Goal: Information Seeking & Learning: Learn about a topic

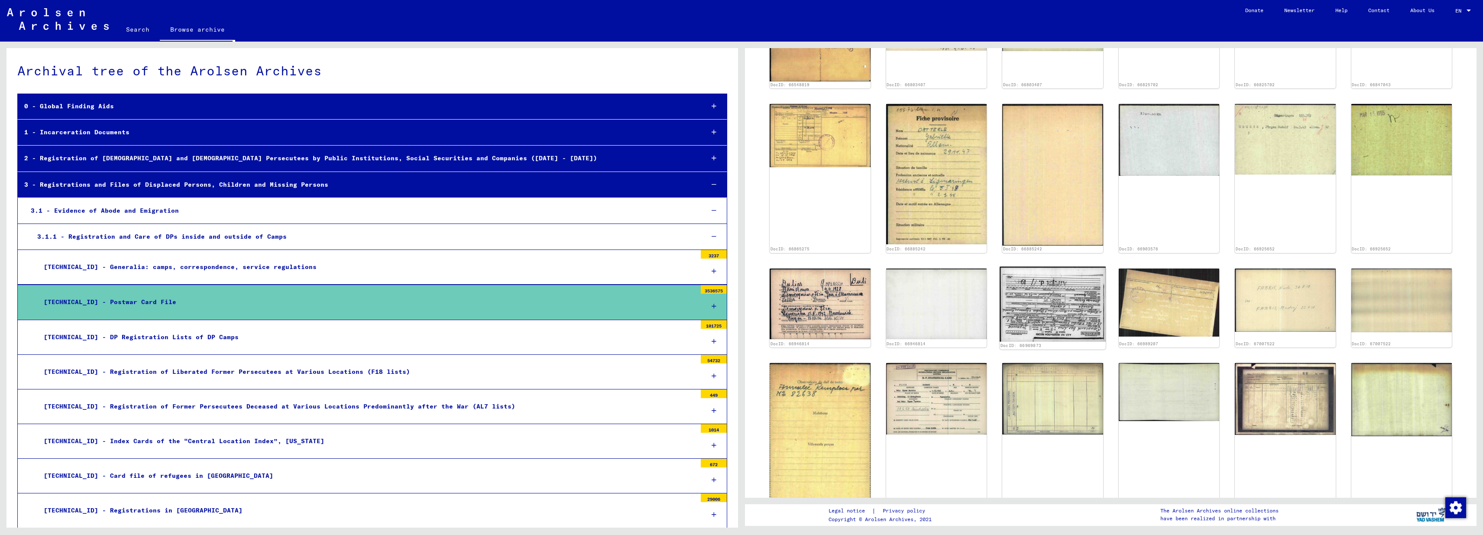
scroll to position [183, 0]
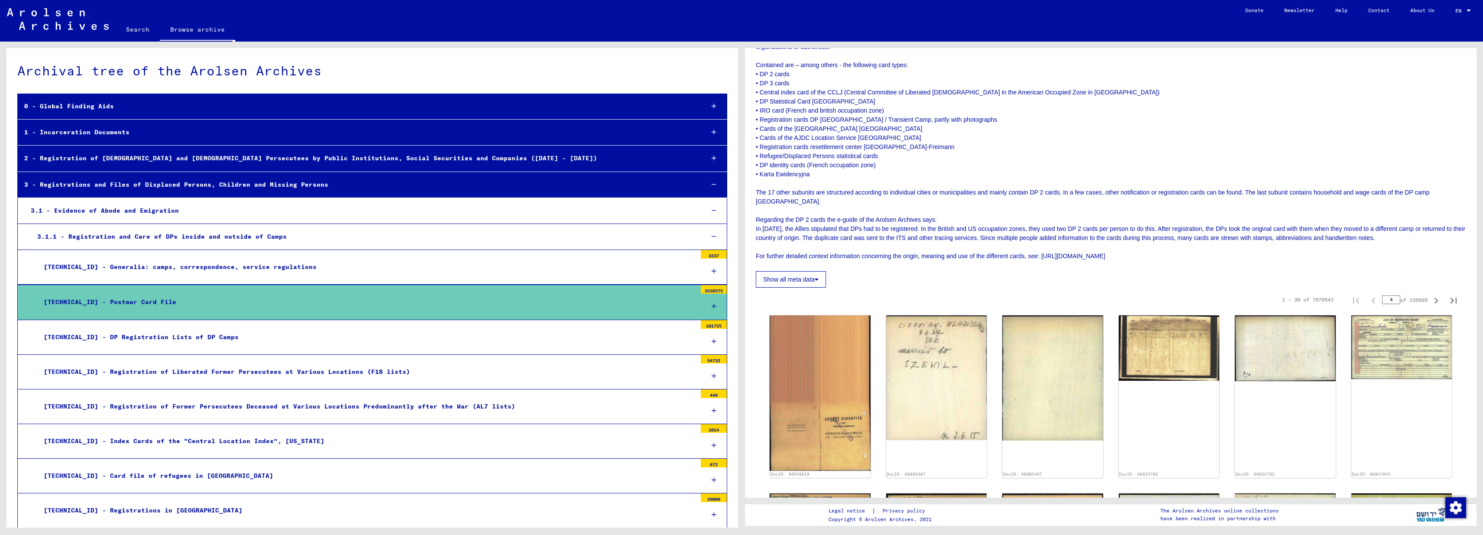
drag, startPoint x: 791, startPoint y: 213, endPoint x: 907, endPoint y: 252, distance: 122.4
click at [907, 252] on p "The so-called Postwar Card File is the oldest collection of the ITS. It is divi…" at bounding box center [1111, 138] width 710 height 246
click at [1099, 252] on div "Reference Code DE ITS [TECHNICAL_ID] Number of documents 3536575 Scope and cont…" at bounding box center [1111, 119] width 710 height 337
click at [1103, 248] on p "The so-called Postwar Card File is the oldest collection of the ITS. It is divi…" at bounding box center [1111, 138] width 710 height 246
click at [1050, 247] on p "The so-called Postwar Card File is the oldest collection of the ITS. It is divi…" at bounding box center [1111, 138] width 710 height 246
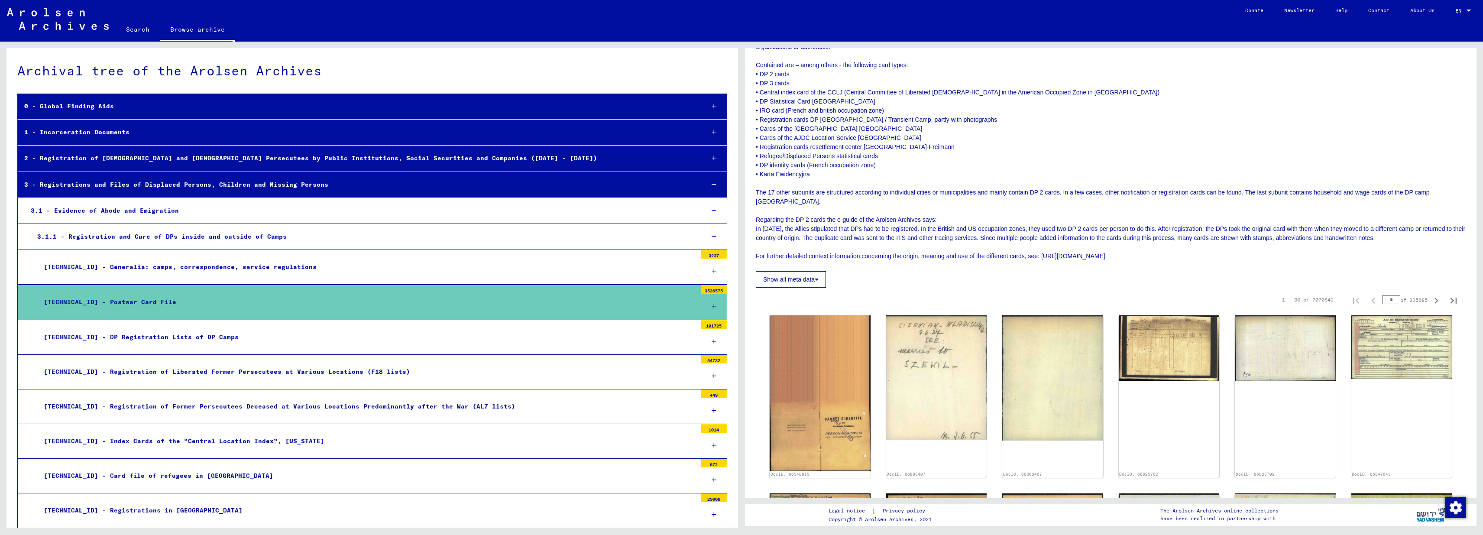
drag, startPoint x: 1050, startPoint y: 247, endPoint x: 1142, endPoint y: 245, distance: 92.7
click at [1142, 245] on p "The so-called Postwar Card File is the oldest collection of the ITS. It is divi…" at bounding box center [1111, 138] width 710 height 246
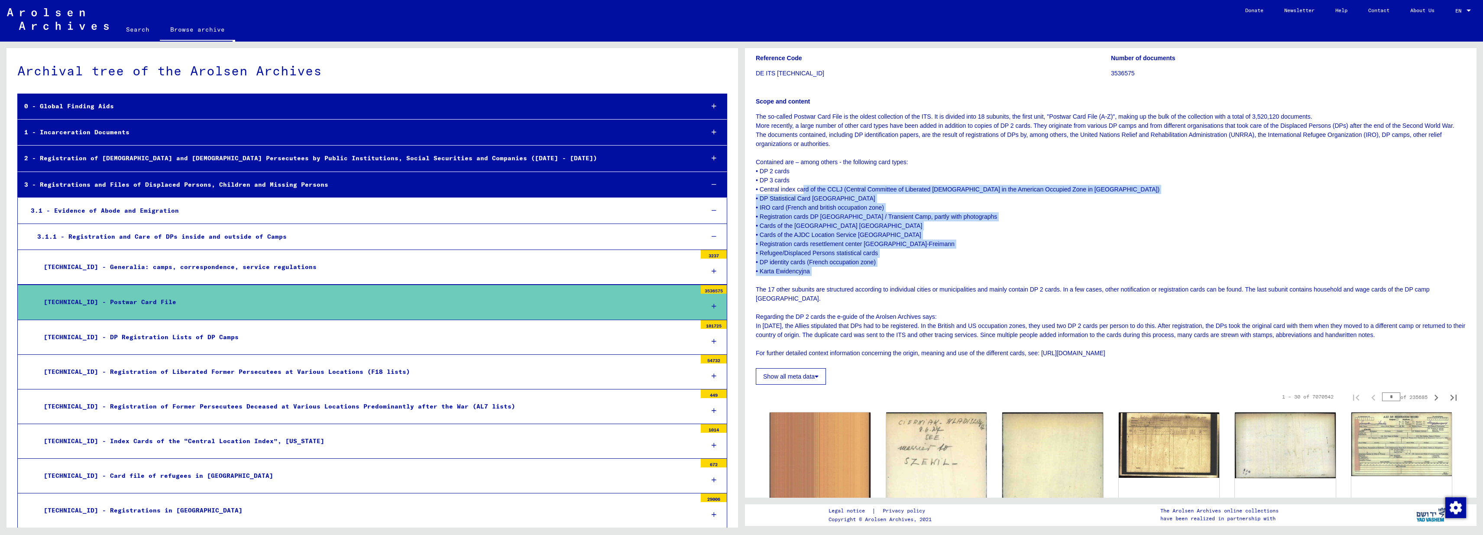
drag, startPoint x: 804, startPoint y: 187, endPoint x: 886, endPoint y: 275, distance: 121.0
click at [886, 275] on p "The so-called Postwar Card File is the oldest collection of the ITS. It is divi…" at bounding box center [1111, 235] width 710 height 246
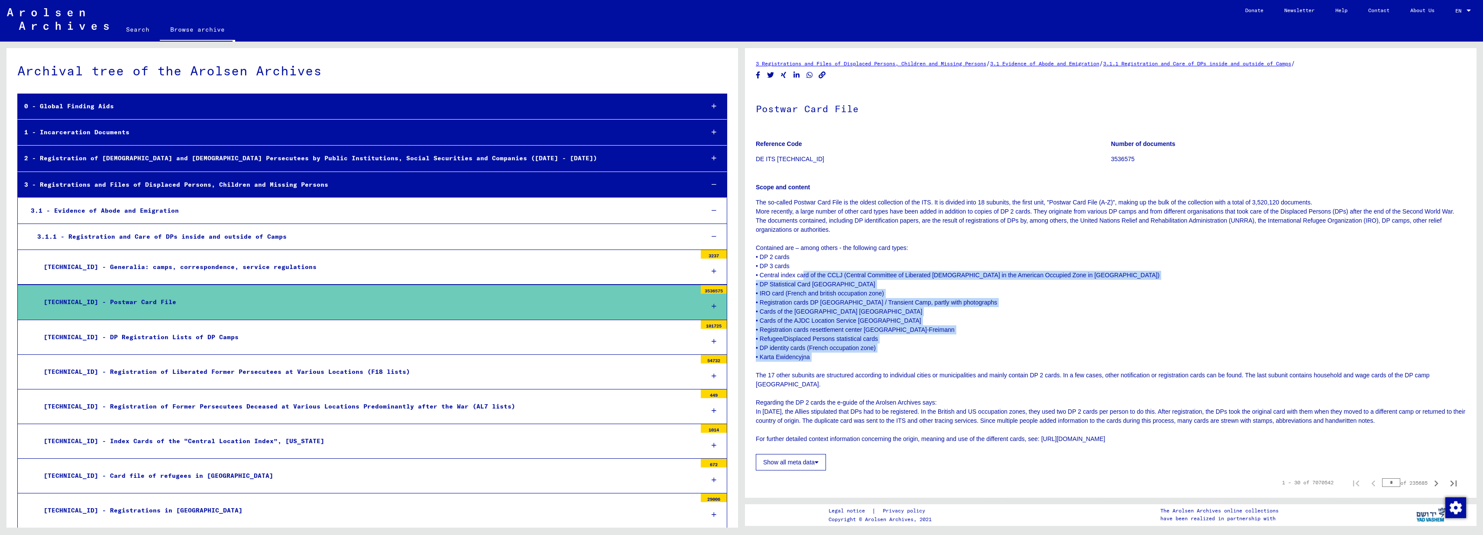
click at [141, 28] on link "Search" at bounding box center [138, 29] width 44 height 21
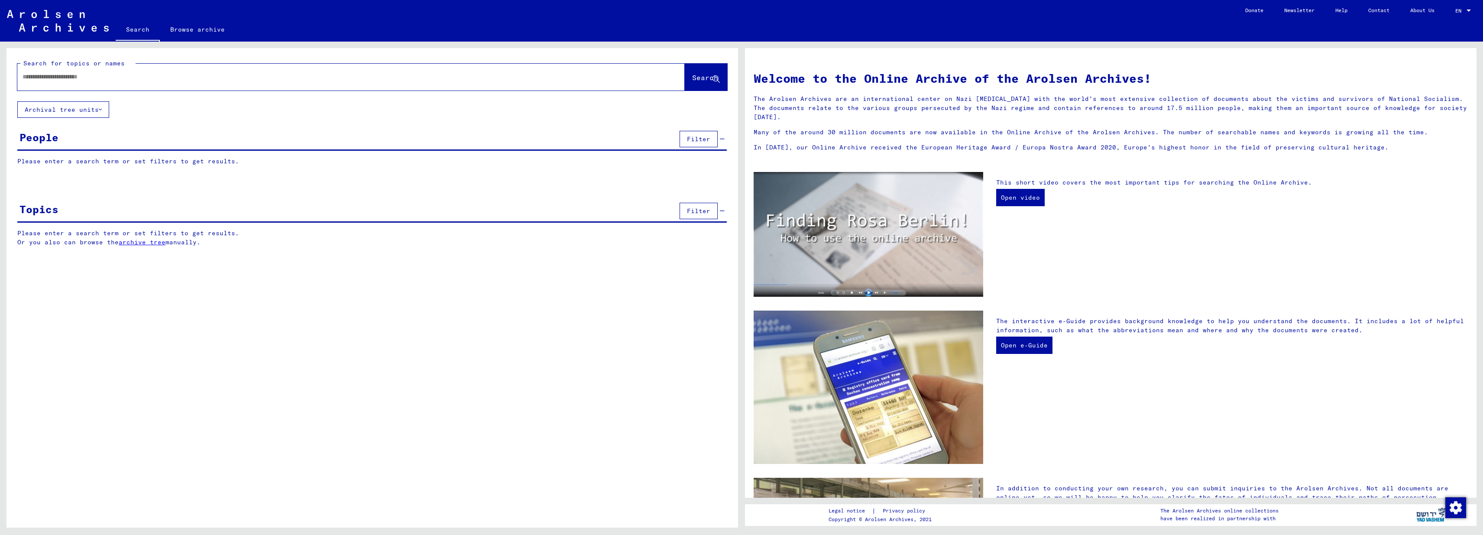
click at [55, 81] on input "text" at bounding box center [341, 76] width 636 height 9
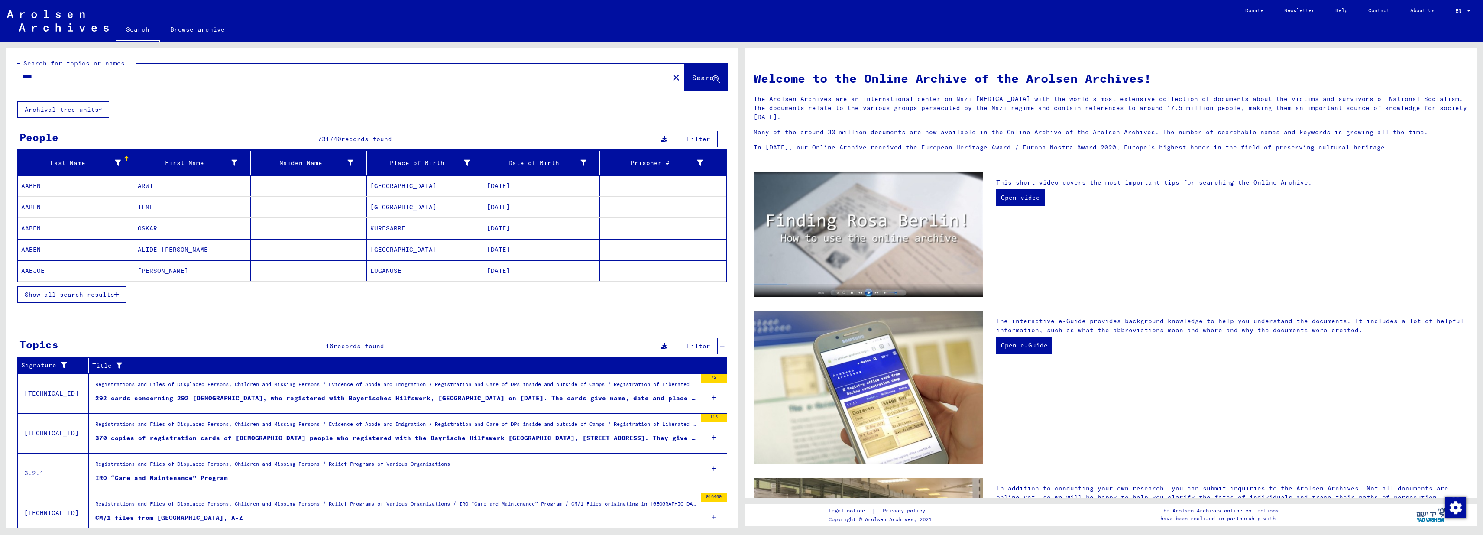
scroll to position [14, 0]
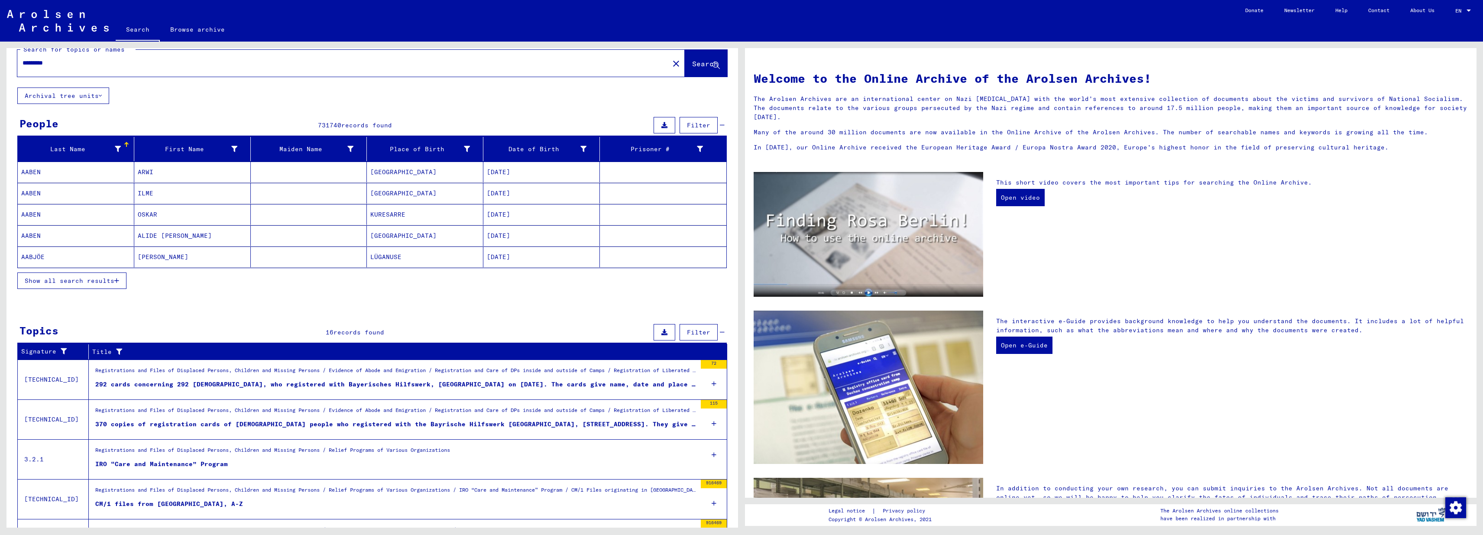
type input "*********"
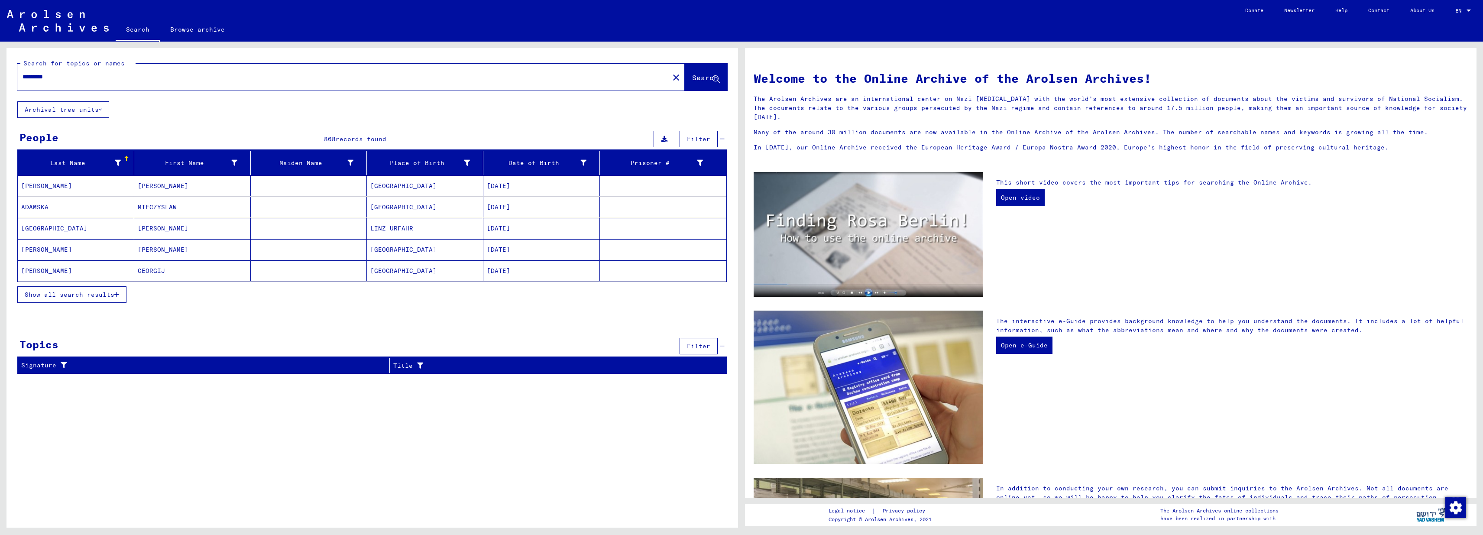
click at [118, 298] on button "Show all search results" at bounding box center [71, 294] width 109 height 16
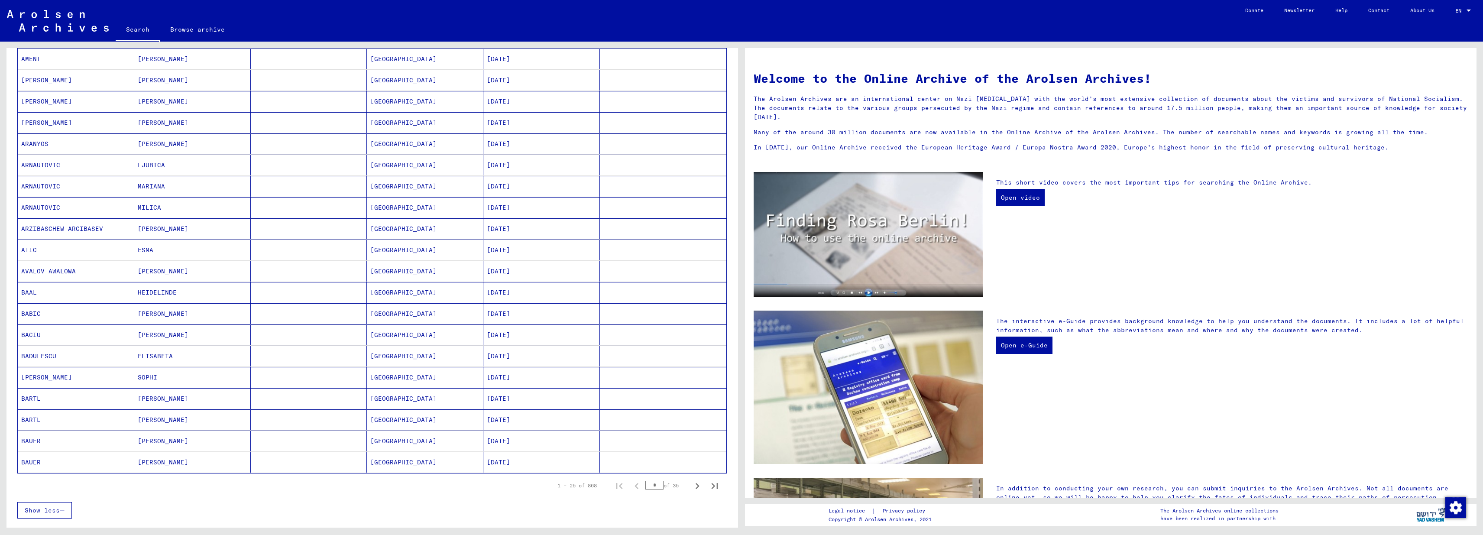
scroll to position [288, 0]
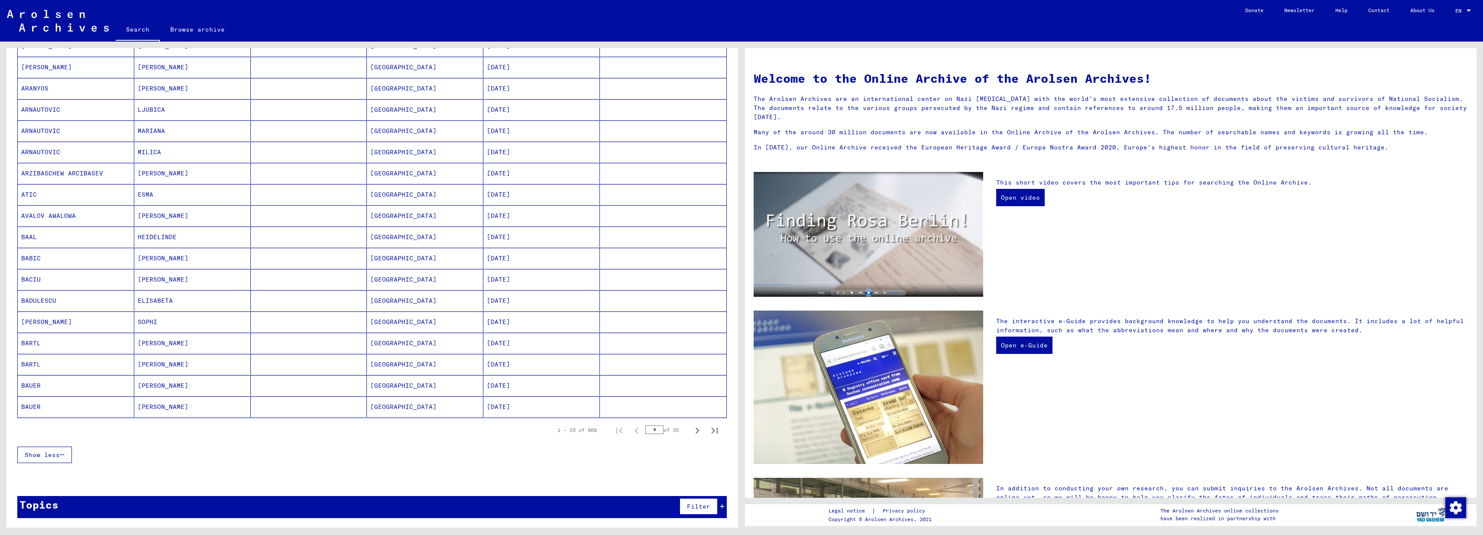
click at [65, 456] on icon "button" at bounding box center [62, 455] width 5 height 6
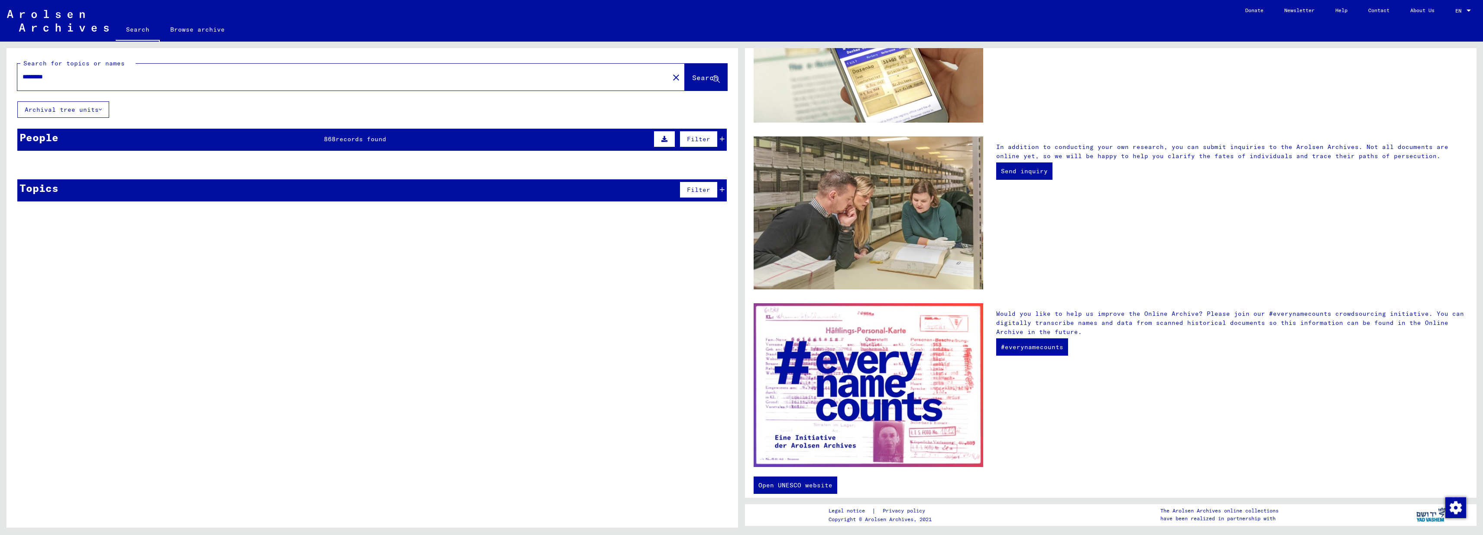
scroll to position [0, 0]
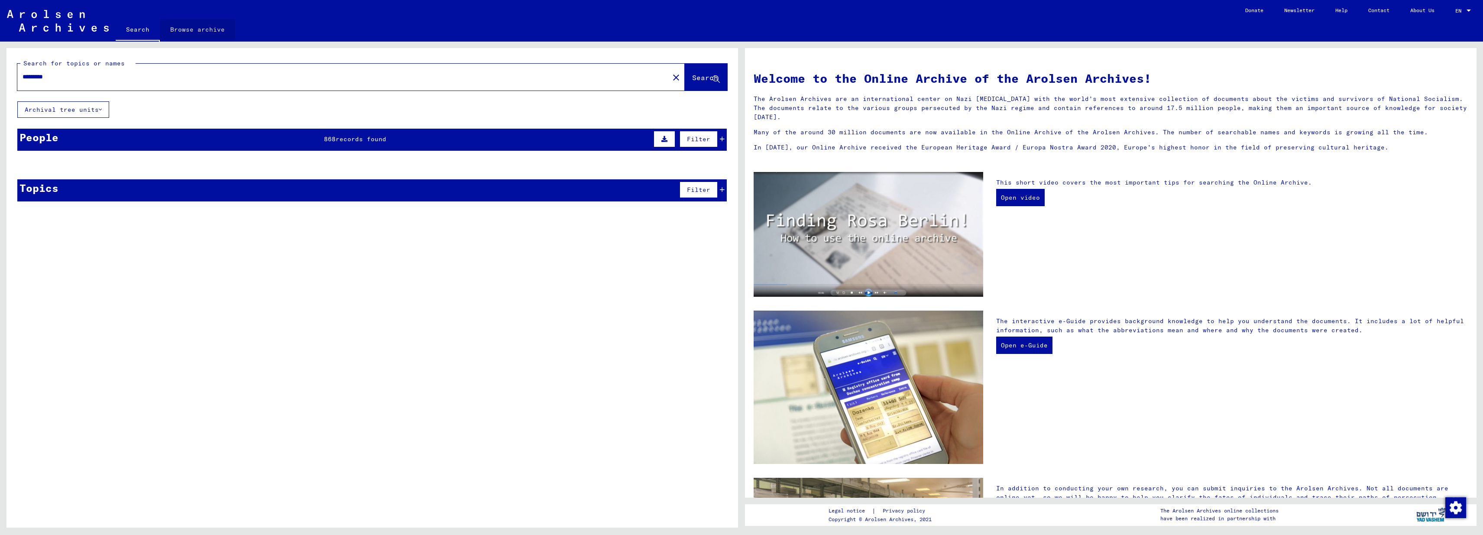
click at [201, 32] on link "Browse archive" at bounding box center [197, 29] width 75 height 21
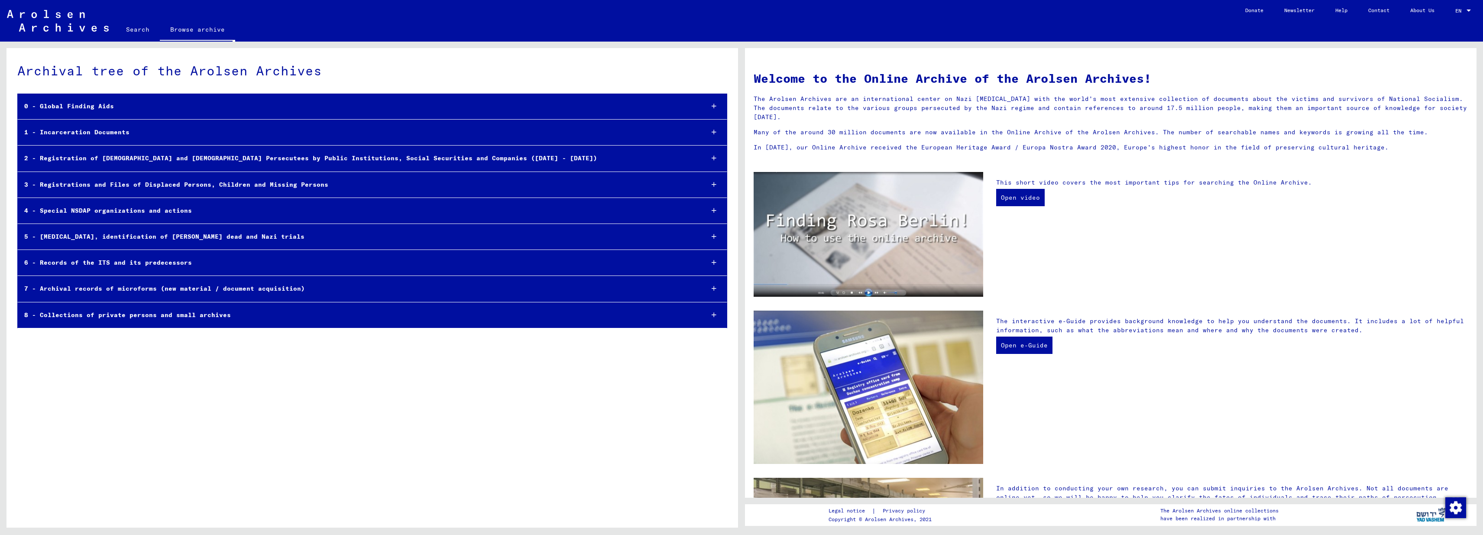
click at [29, 184] on div "3 - Registrations and Files of Displaced Persons, Children and Missing Persons" at bounding box center [357, 184] width 679 height 17
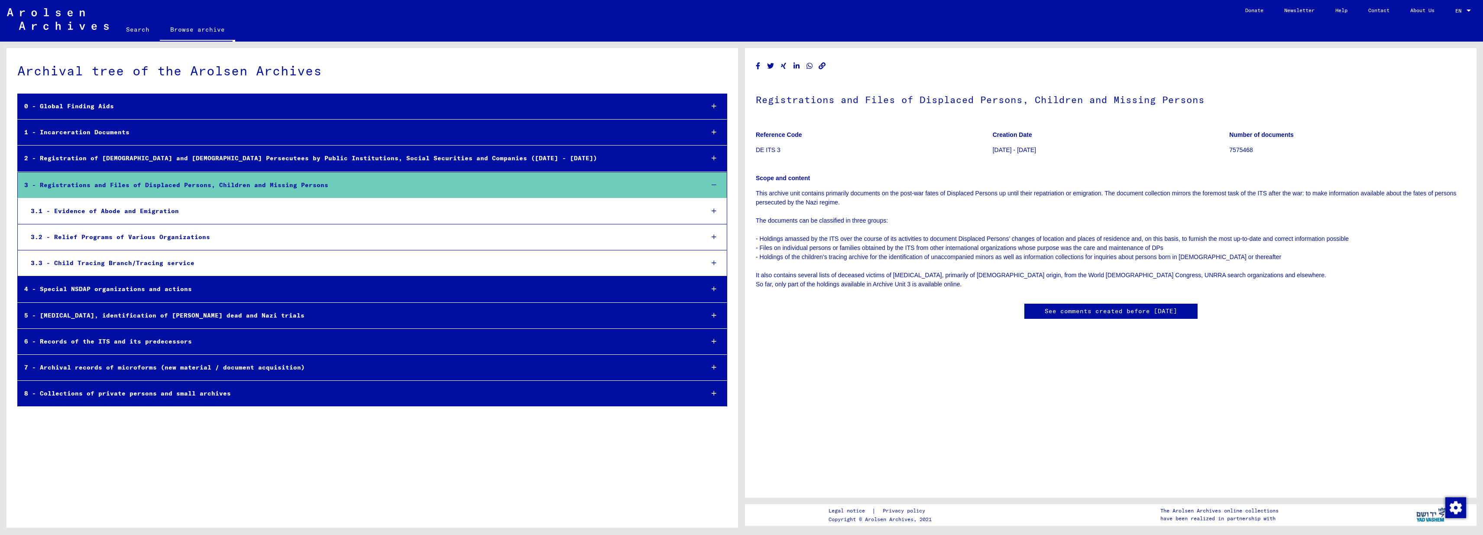
click at [713, 236] on icon at bounding box center [713, 237] width 5 height 6
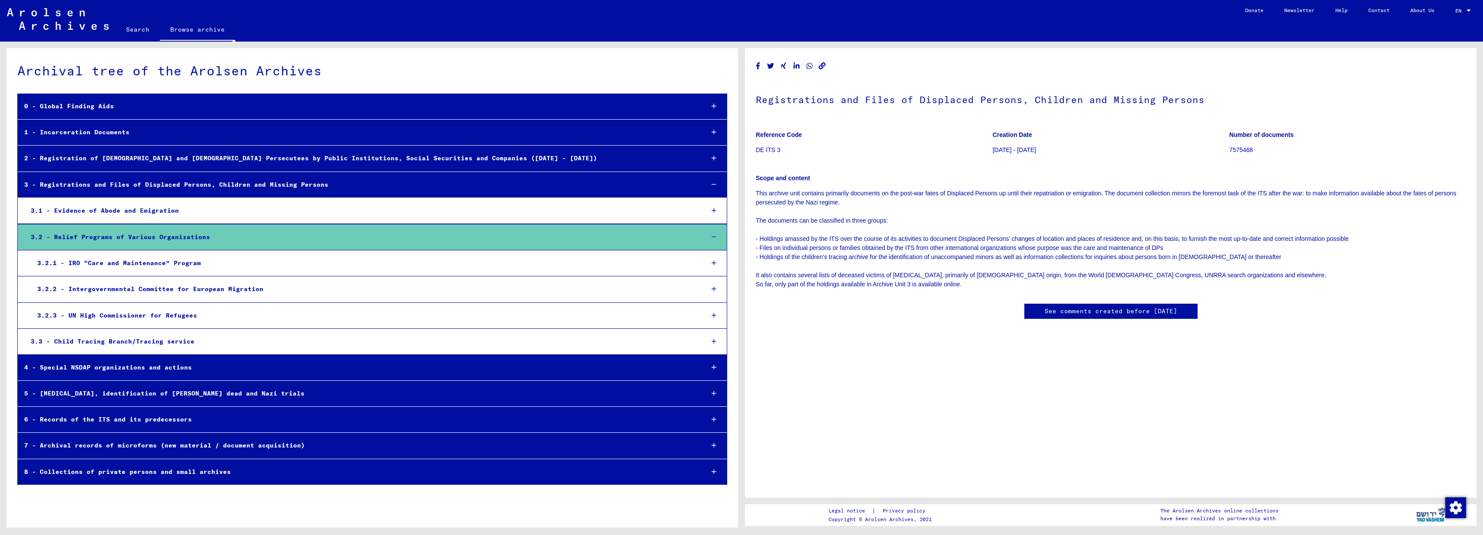
click at [713, 260] on icon at bounding box center [713, 263] width 5 height 6
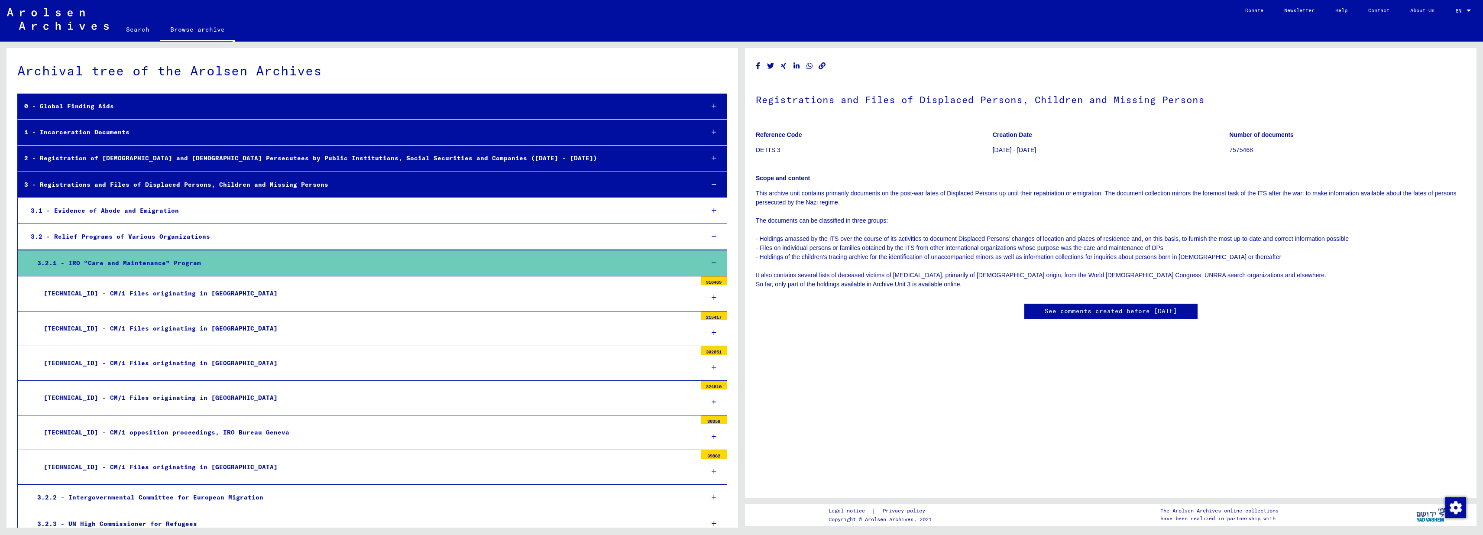
click at [711, 365] on icon at bounding box center [713, 367] width 5 height 6
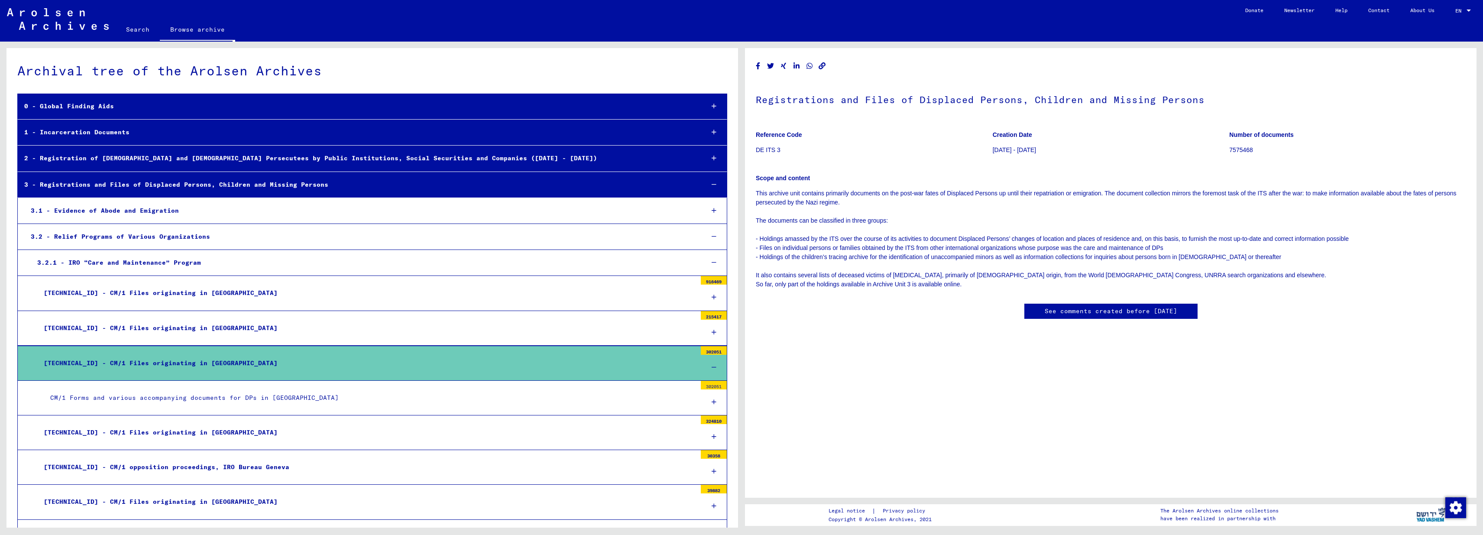
click at [178, 399] on div "CM/1 Forms and various accompanying documents for DPs in [GEOGRAPHIC_DATA]" at bounding box center [370, 397] width 653 height 17
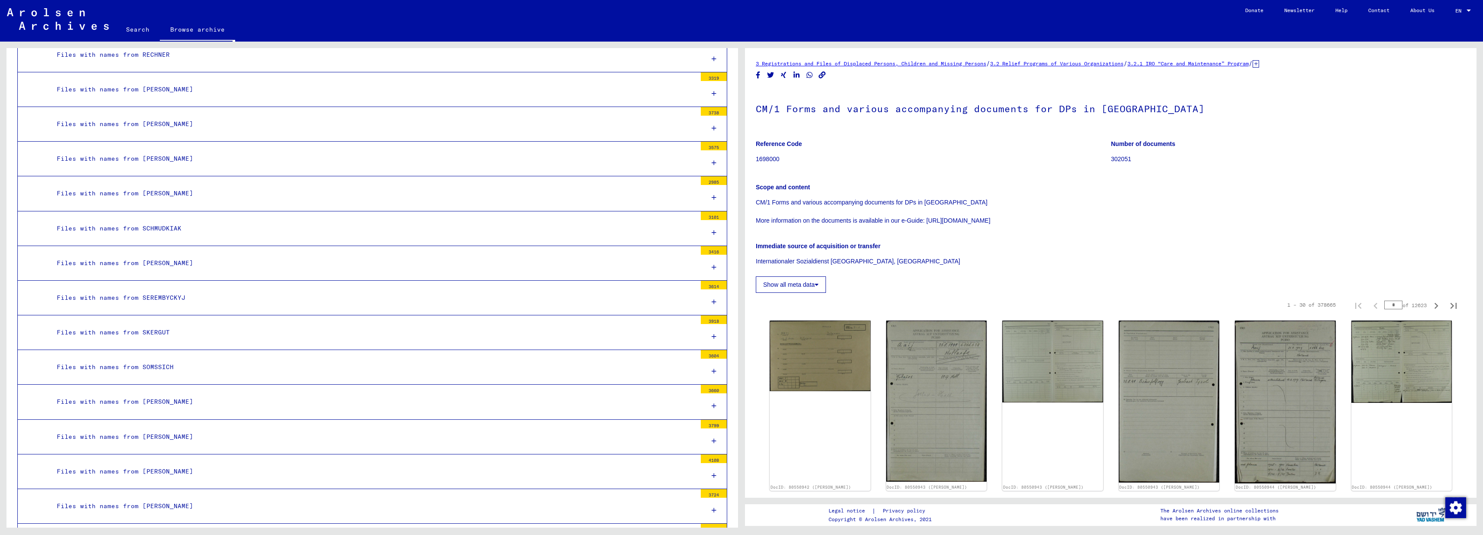
scroll to position [2336, 0]
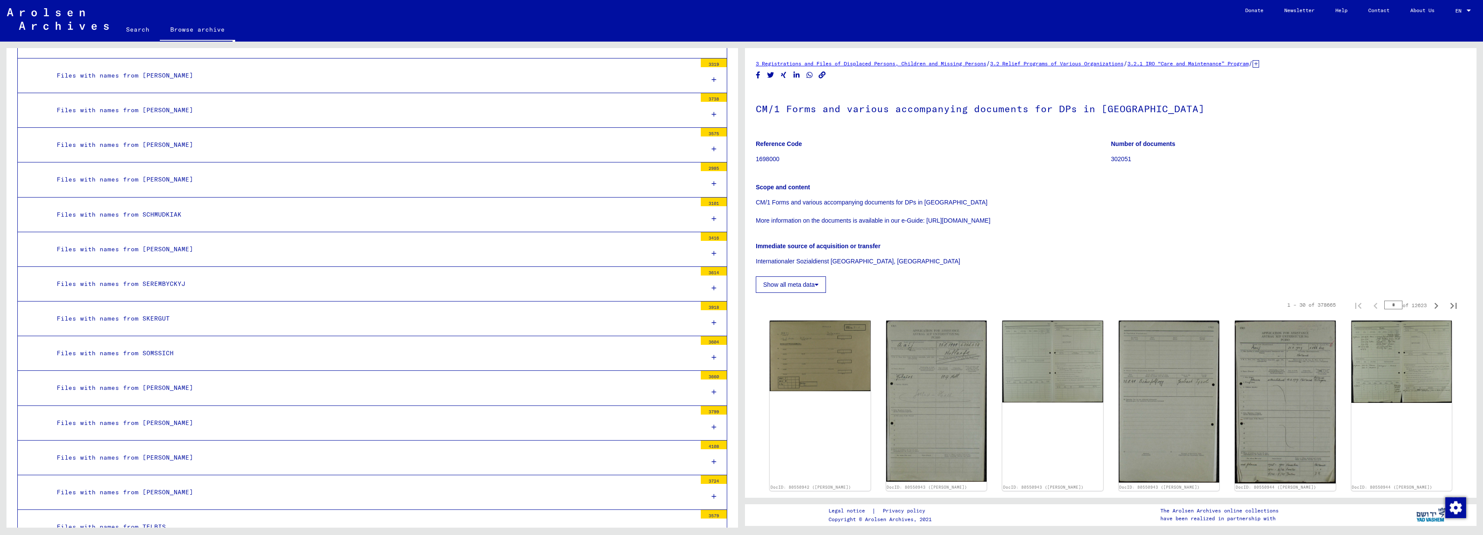
click at [178, 315] on div "Files with names from SKERGUT" at bounding box center [373, 318] width 646 height 17
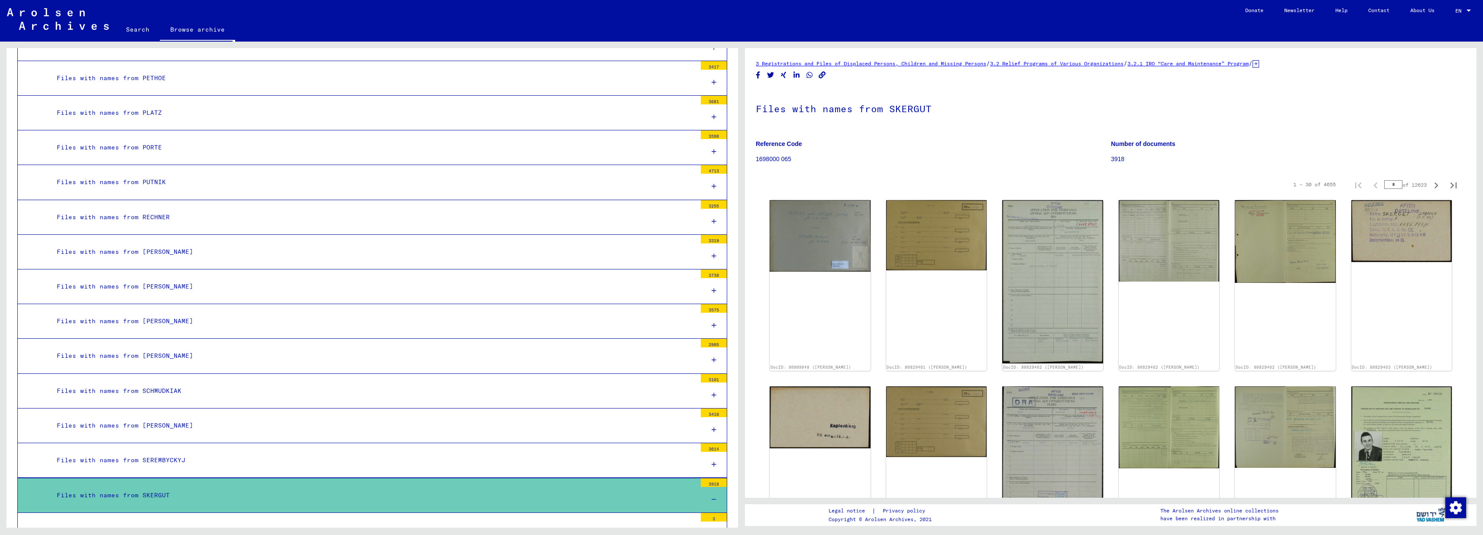
scroll to position [2390, 0]
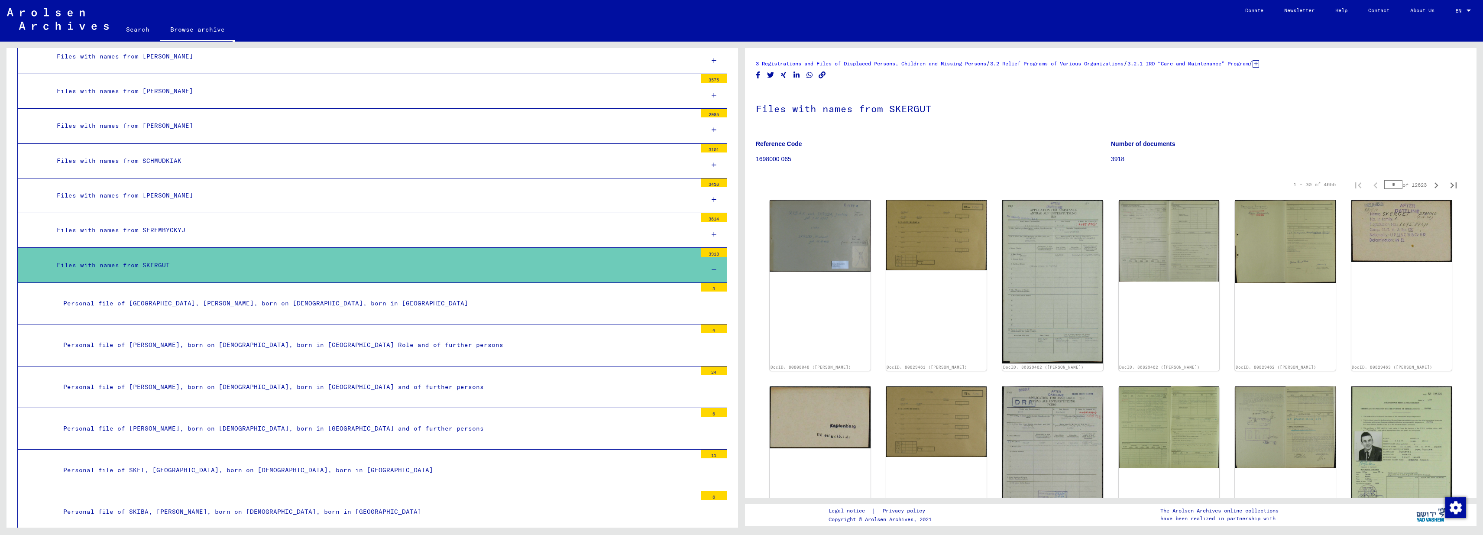
click at [197, 262] on div "Files with names from SKERGUT" at bounding box center [373, 265] width 646 height 17
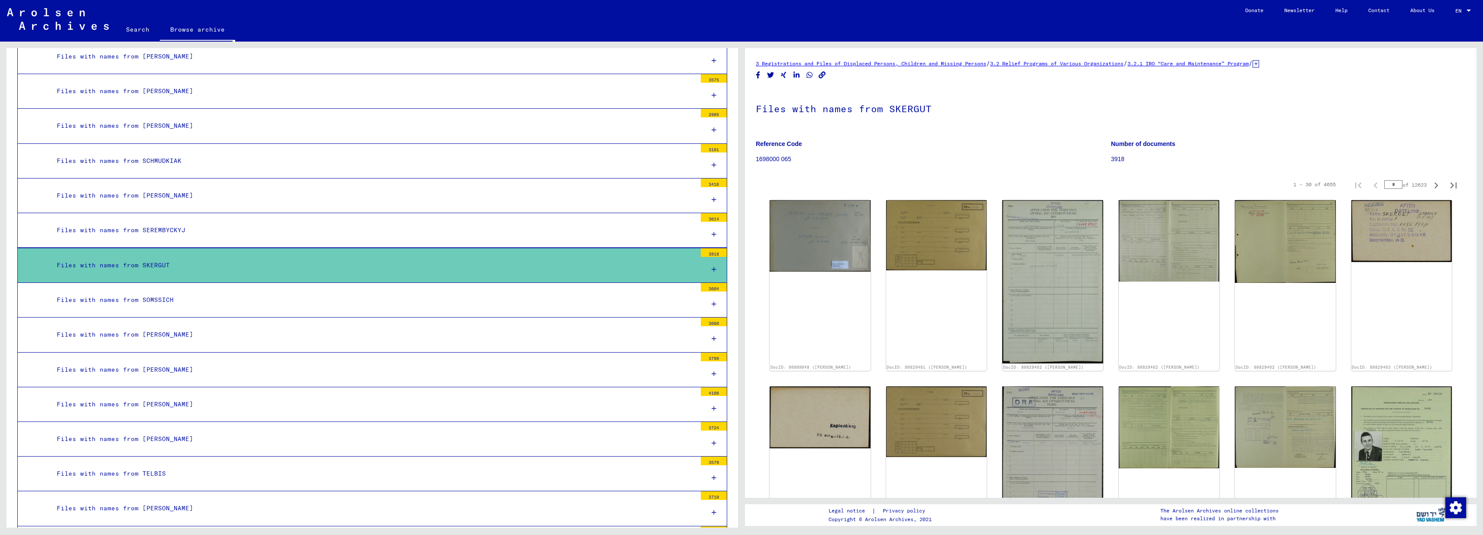
click at [197, 262] on div "Files with names from SKERGUT" at bounding box center [373, 265] width 646 height 17
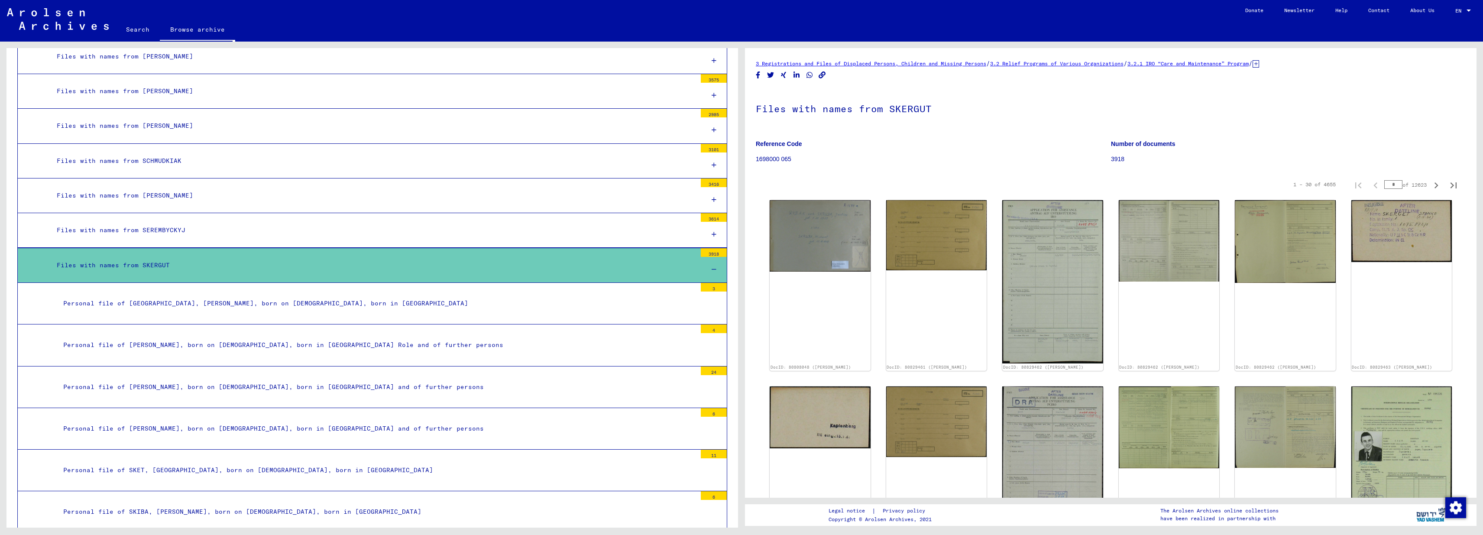
click at [197, 262] on div "Files with names from SKERGUT" at bounding box center [373, 265] width 646 height 17
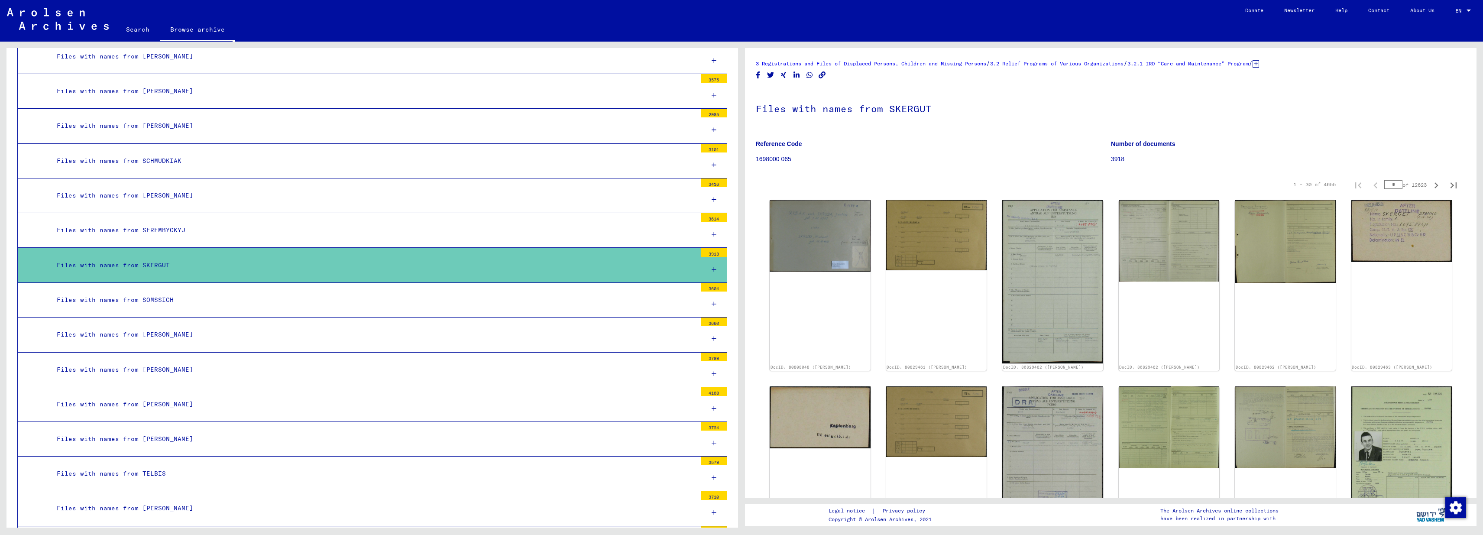
click at [185, 258] on div "Files with names from SKERGUT" at bounding box center [373, 265] width 646 height 17
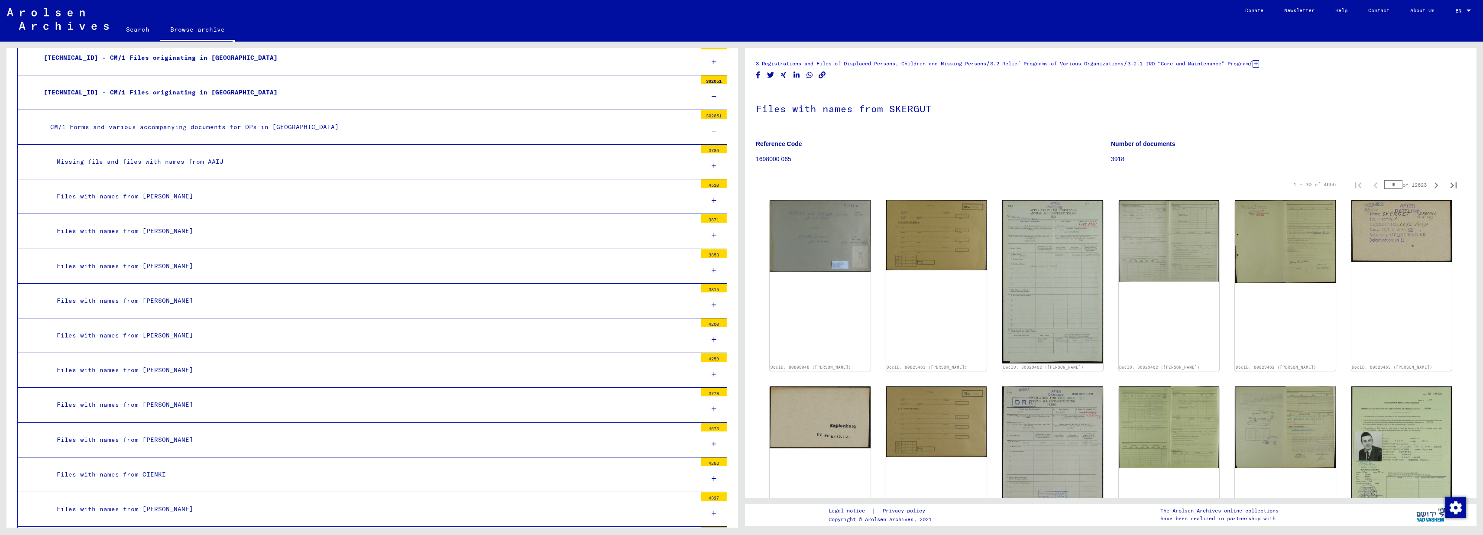
scroll to position [0, 0]
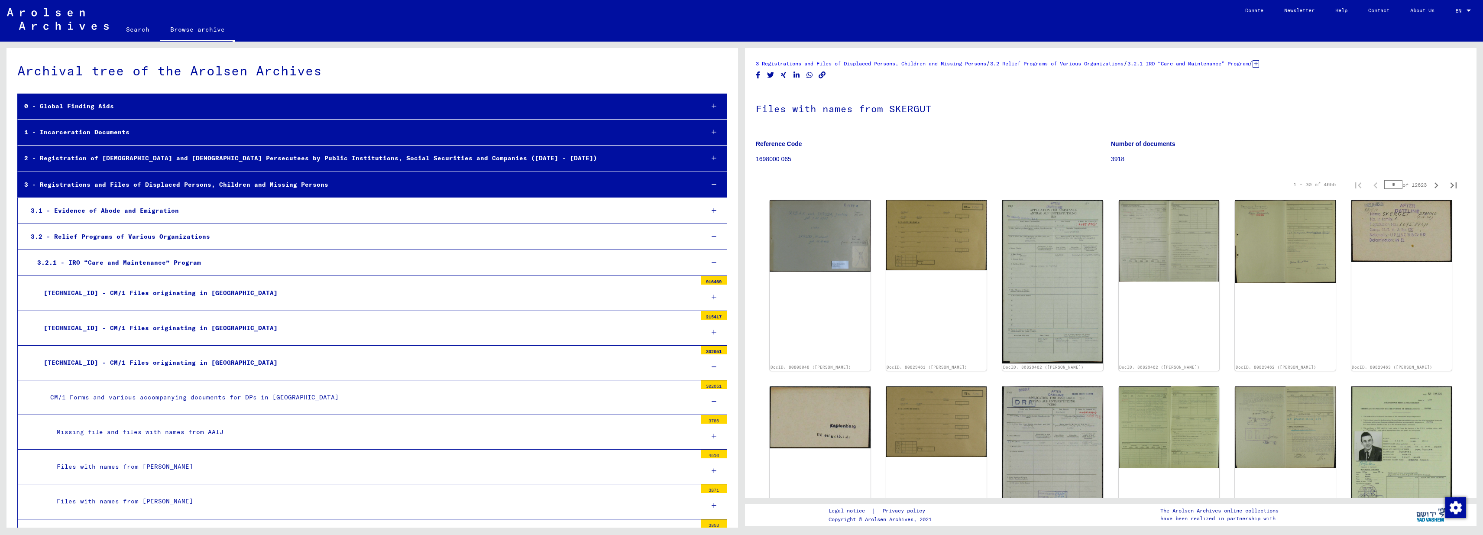
click at [277, 360] on div "[TECHNICAL_ID] - CM/1 Files originating in [GEOGRAPHIC_DATA]" at bounding box center [366, 362] width 659 height 17
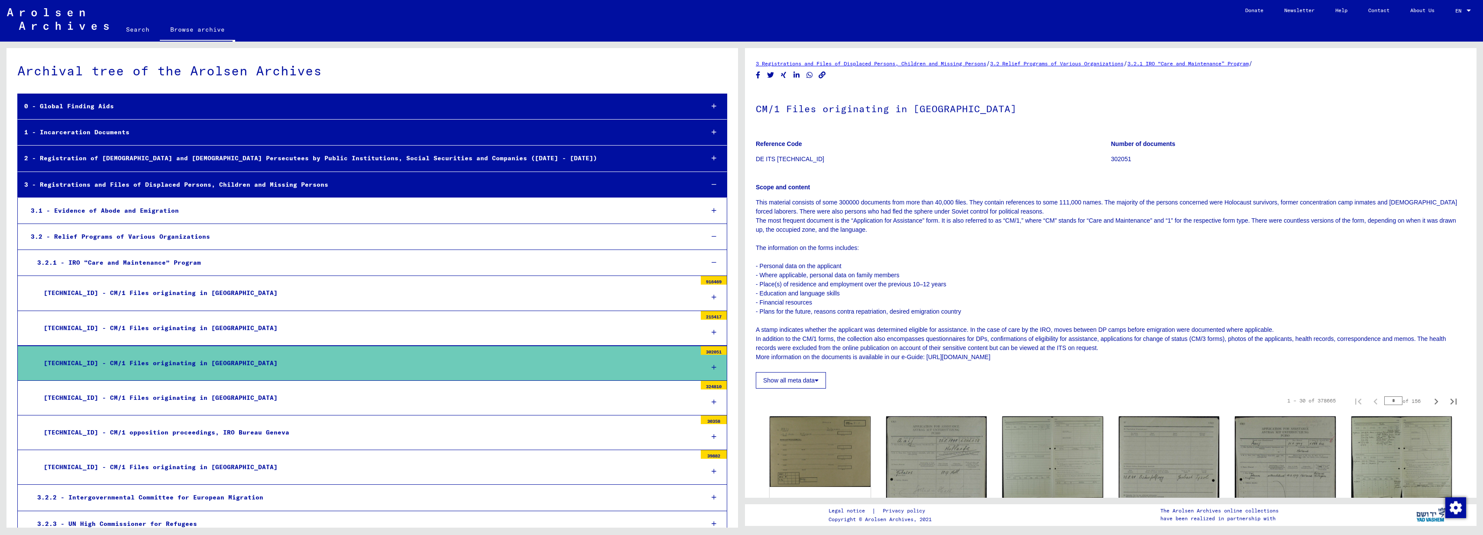
click at [240, 291] on div "[TECHNICAL_ID] - CM/1 Files originating in [GEOGRAPHIC_DATA]" at bounding box center [366, 293] width 659 height 17
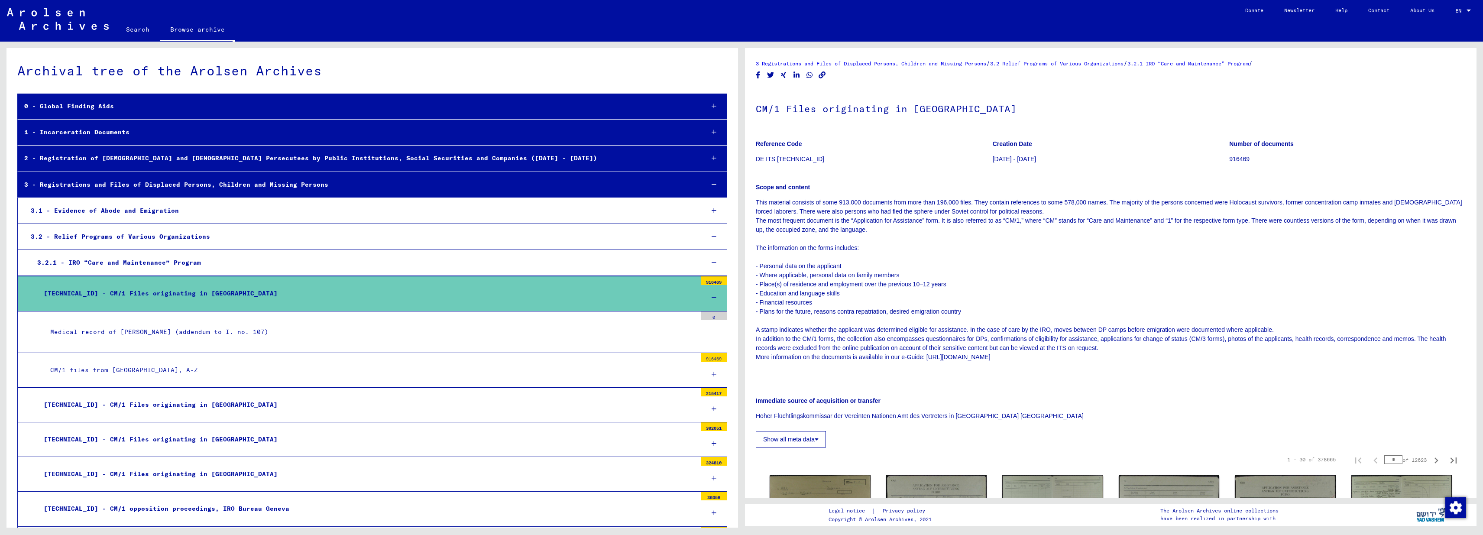
click at [155, 368] on div "CM/1 files from [GEOGRAPHIC_DATA], A-Z" at bounding box center [370, 370] width 653 height 17
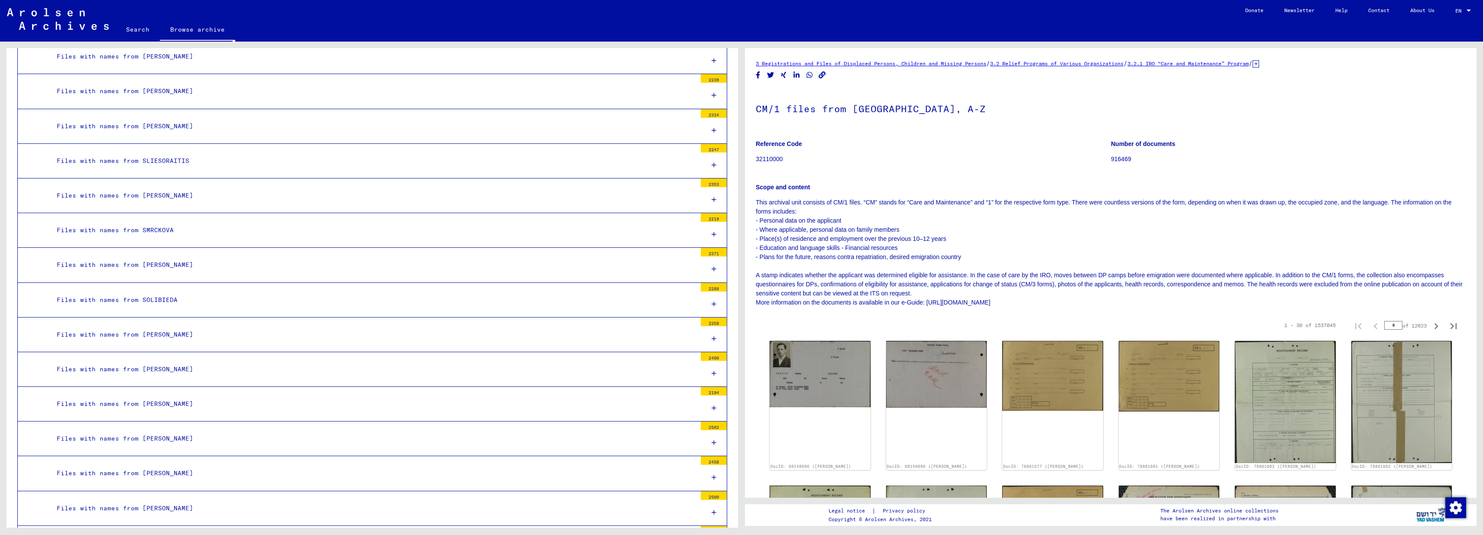
scroll to position [10923, 0]
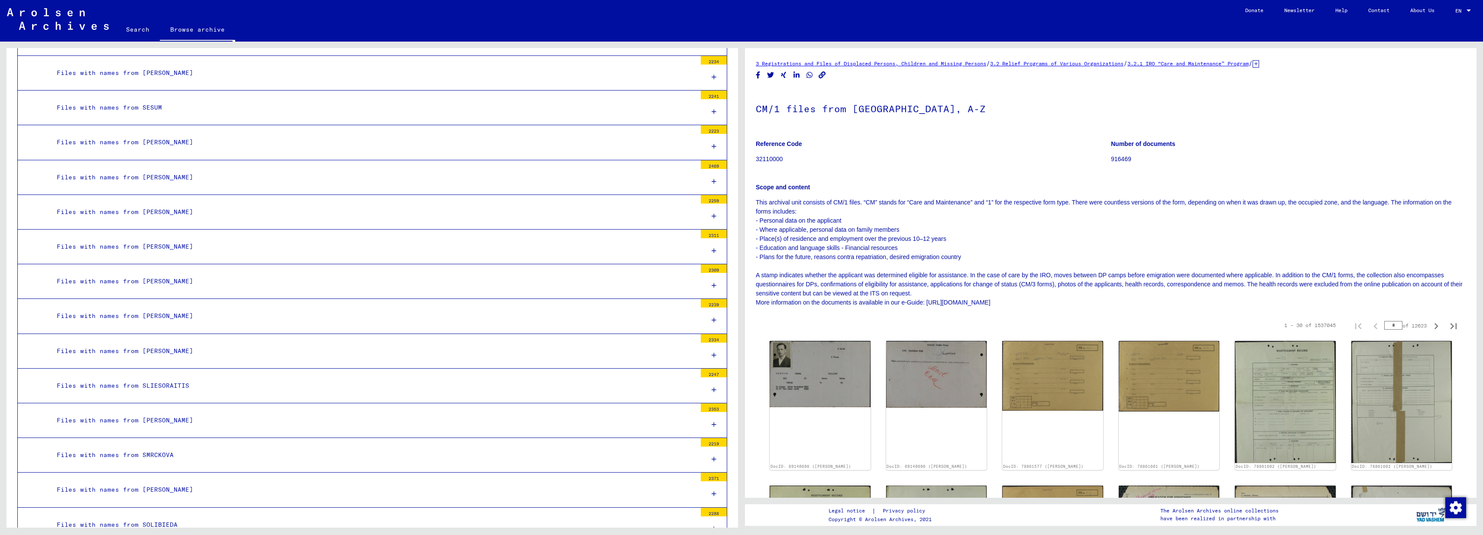
click at [162, 307] on div "Files with names from [PERSON_NAME]" at bounding box center [373, 315] width 646 height 17
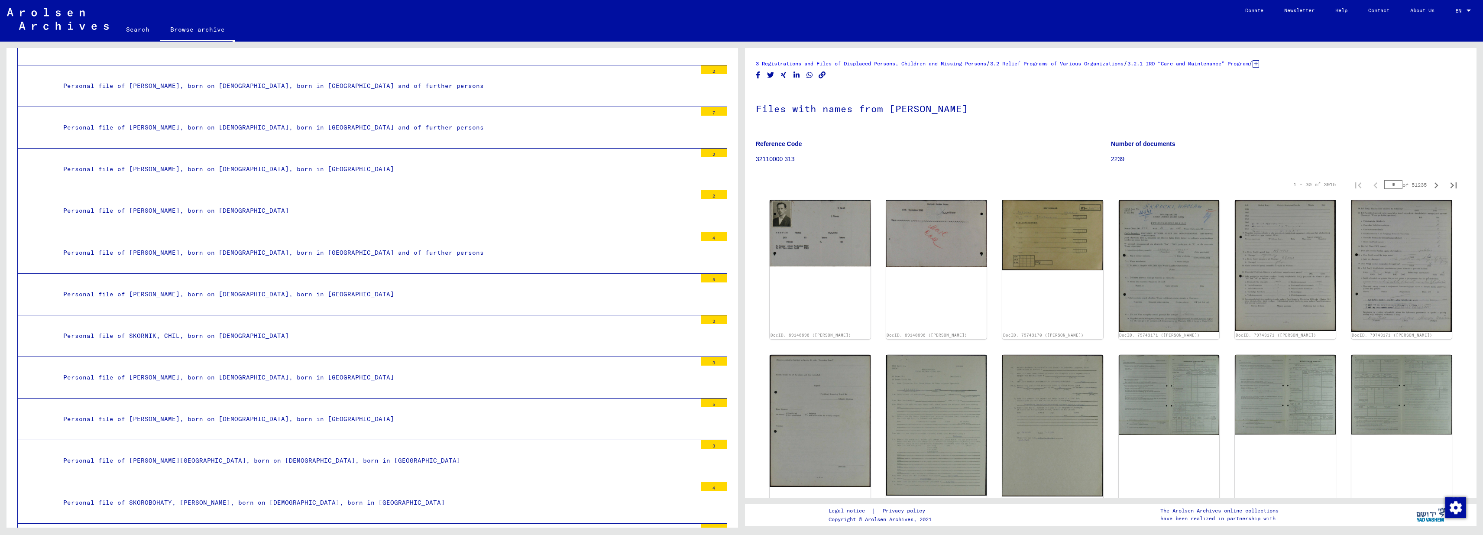
scroll to position [10995, 0]
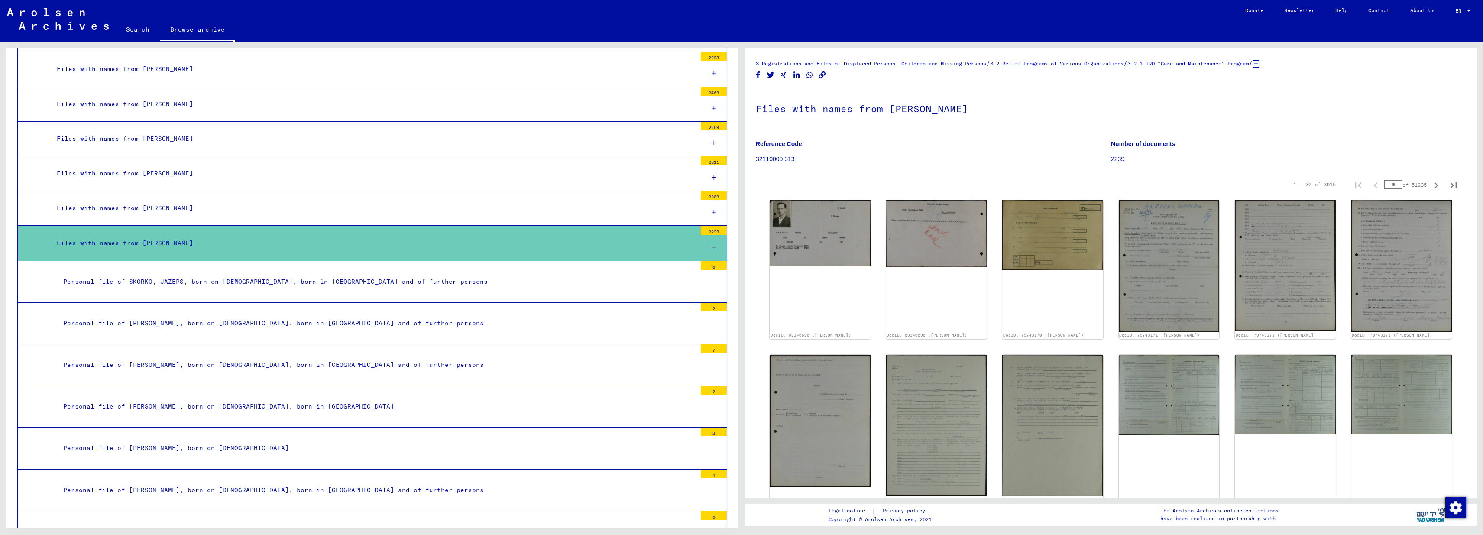
click at [111, 235] on div "Files with names from [PERSON_NAME]" at bounding box center [373, 243] width 646 height 17
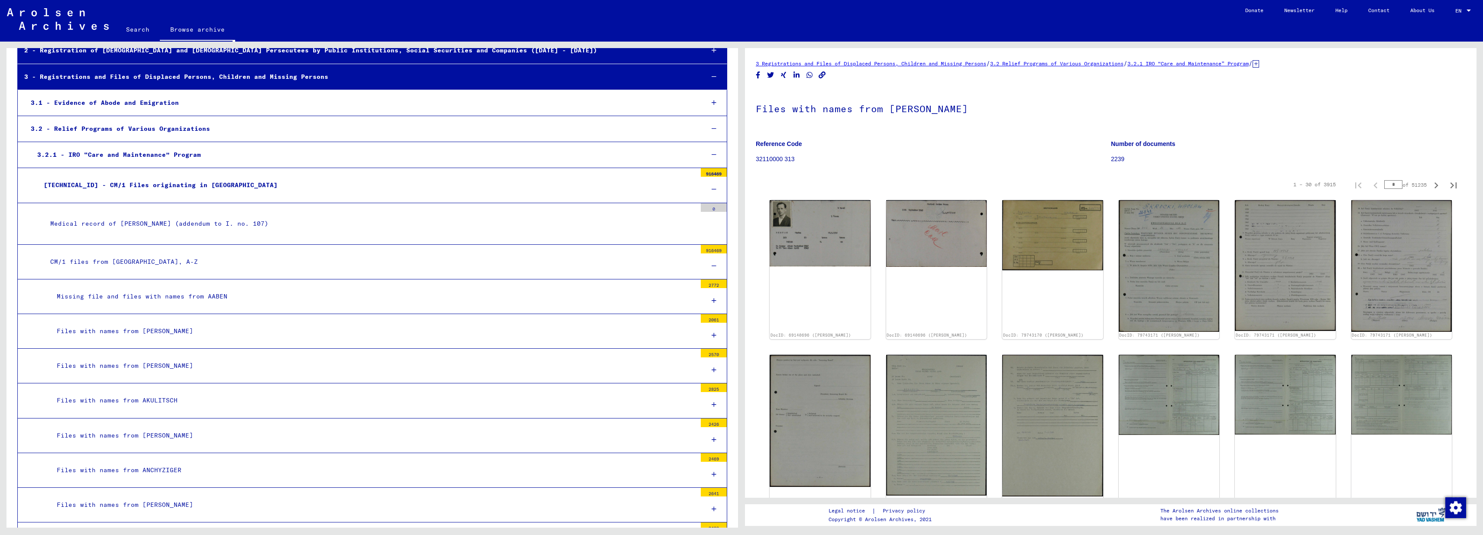
scroll to position [0, 0]
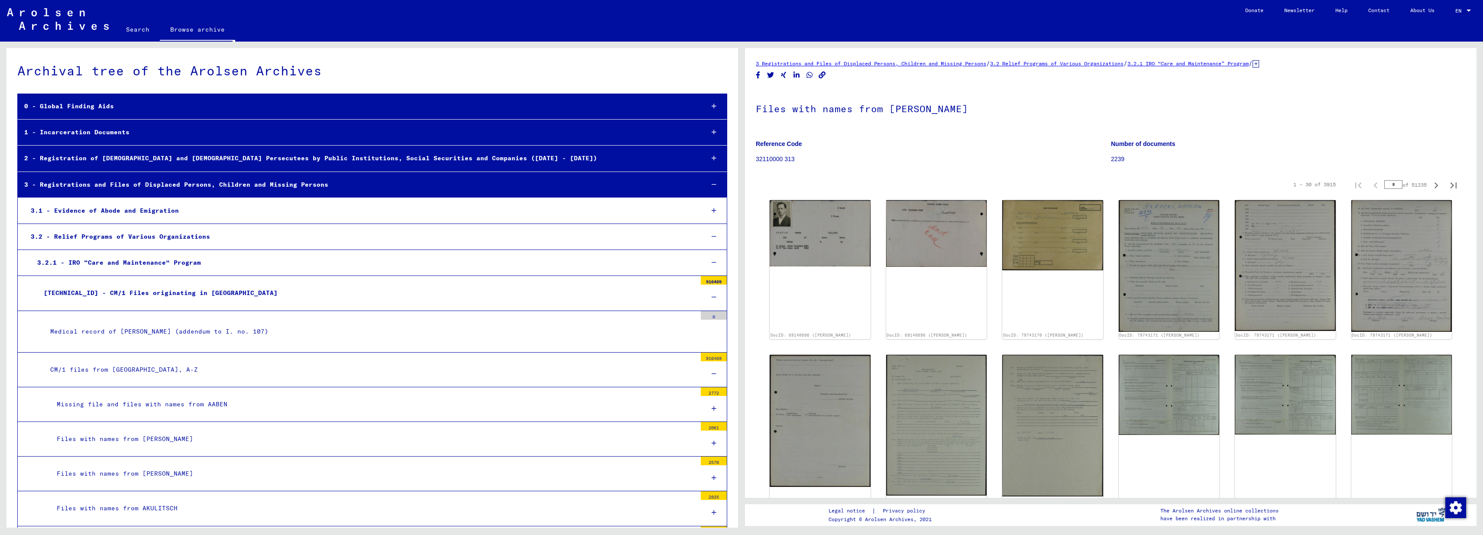
click at [145, 290] on div "[TECHNICAL_ID] - CM/1 Files originating in [GEOGRAPHIC_DATA]" at bounding box center [366, 293] width 659 height 17
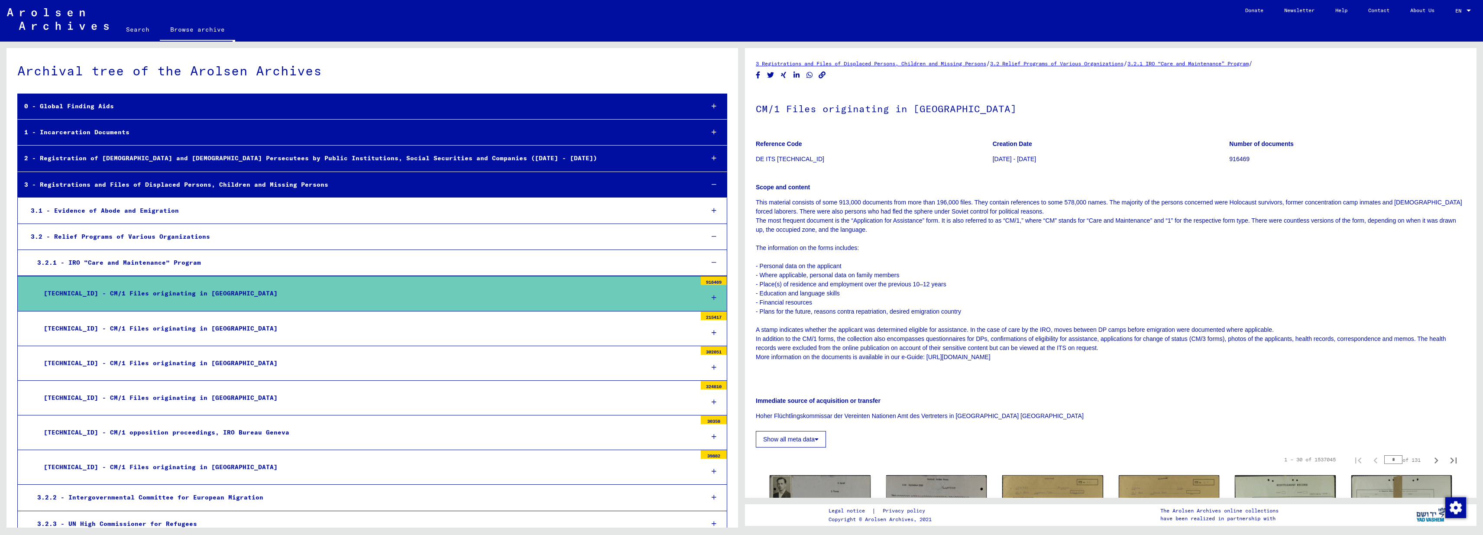
click at [155, 460] on div "[TECHNICAL_ID] - CM/1 Files originating in [GEOGRAPHIC_DATA]" at bounding box center [366, 467] width 659 height 17
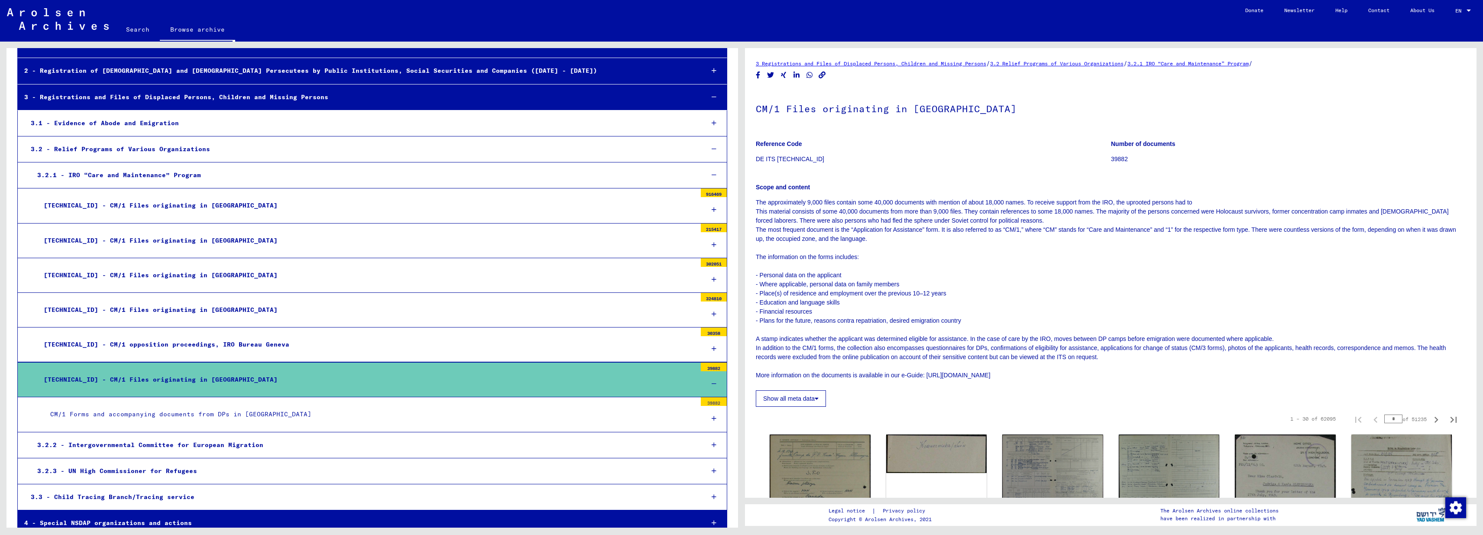
scroll to position [156, 0]
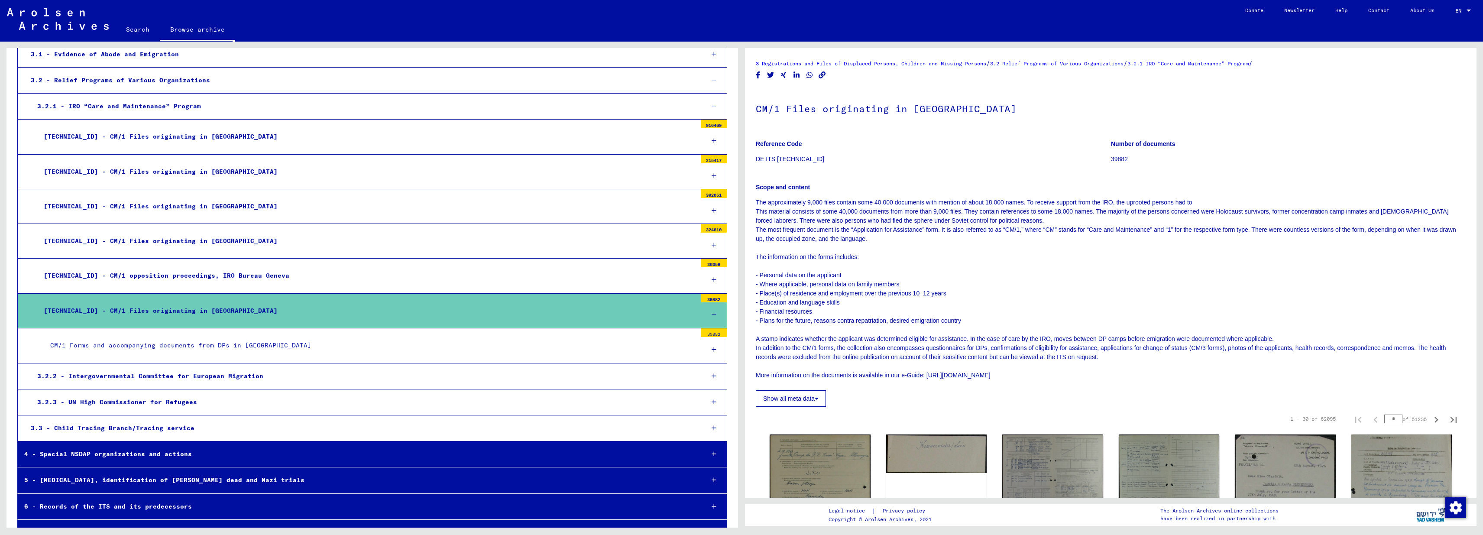
click at [204, 345] on div "CM/1 Forms and accompanying documents from DPs in [GEOGRAPHIC_DATA]" at bounding box center [370, 345] width 653 height 17
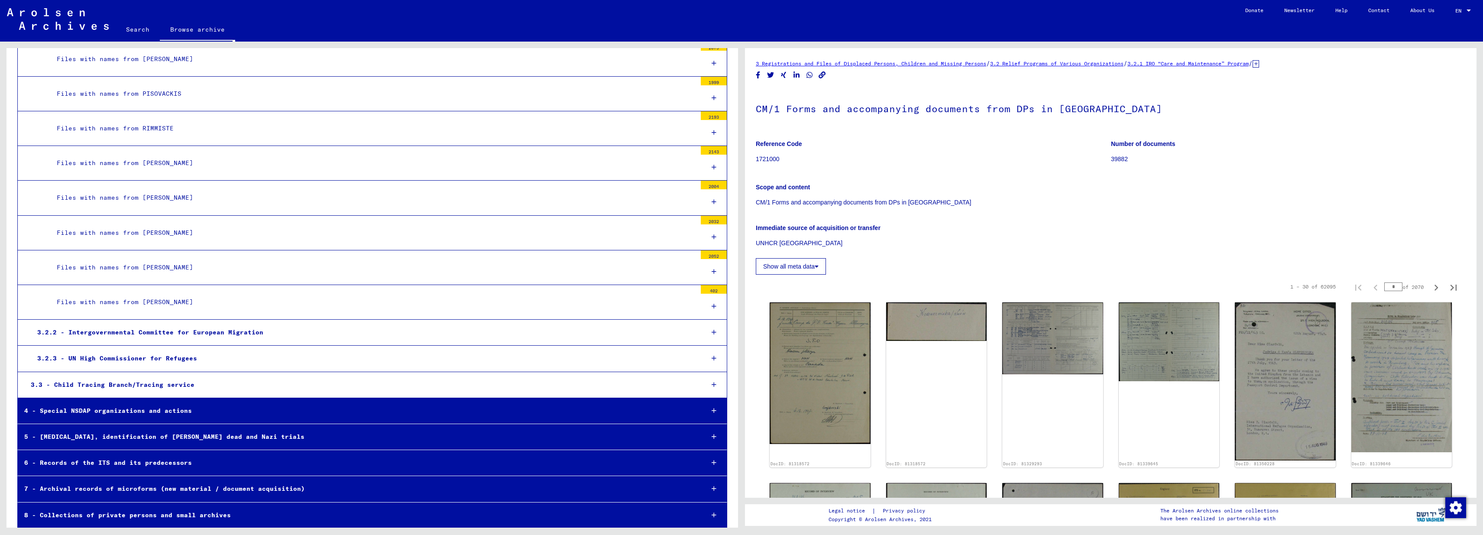
scroll to position [763, 0]
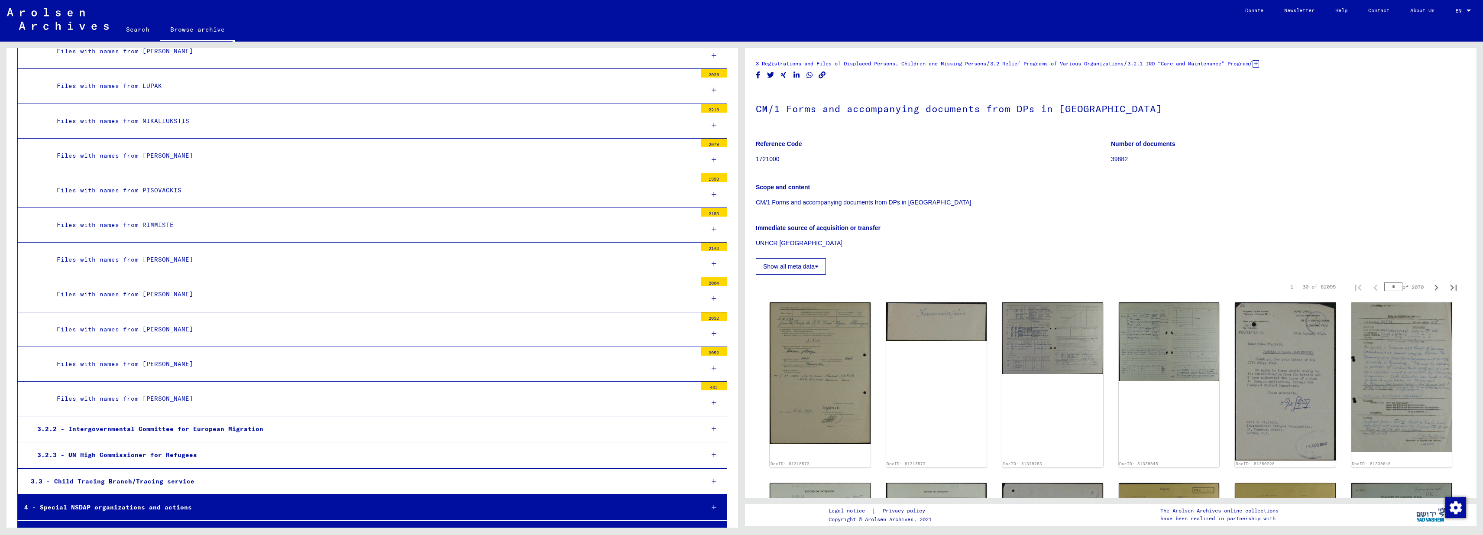
click at [152, 257] on div "Files with names from [PERSON_NAME]" at bounding box center [373, 259] width 646 height 17
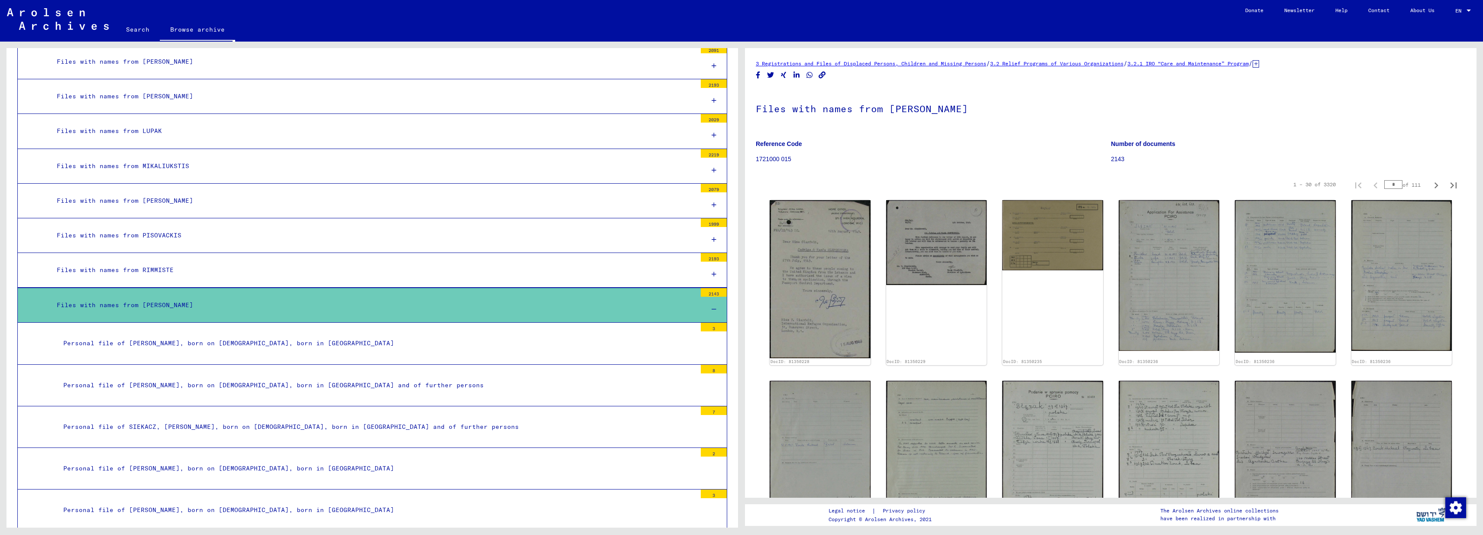
scroll to position [553, 0]
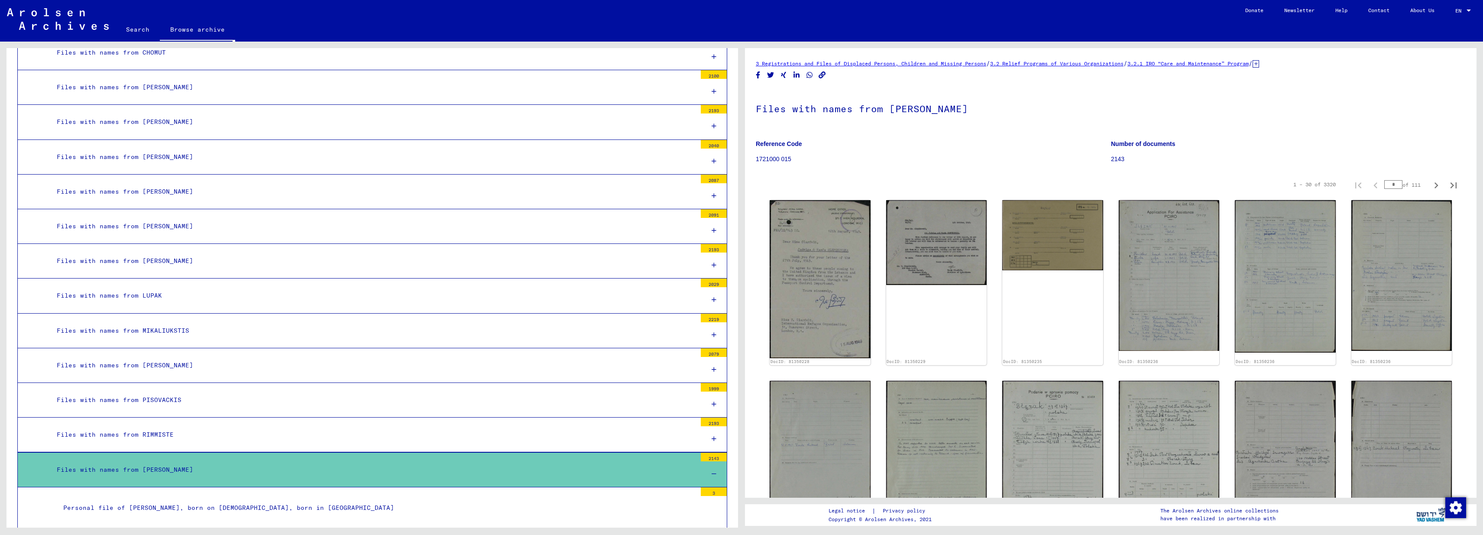
click at [135, 466] on div "Files with names from [PERSON_NAME]" at bounding box center [373, 469] width 646 height 17
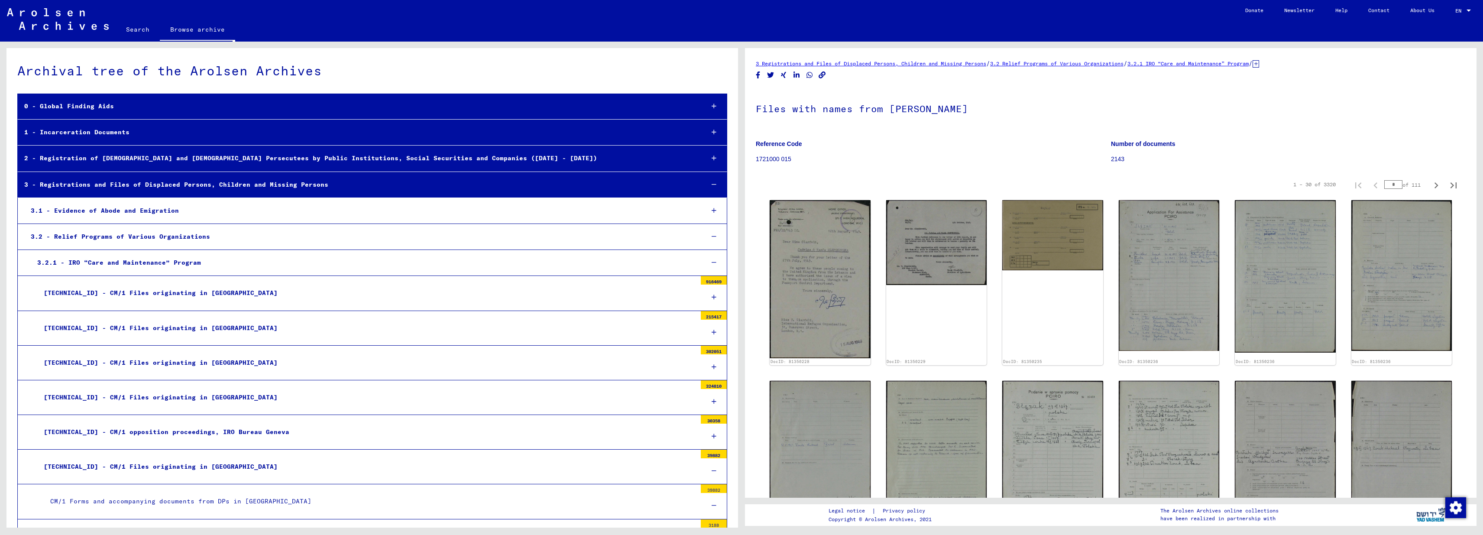
scroll to position [73, 0]
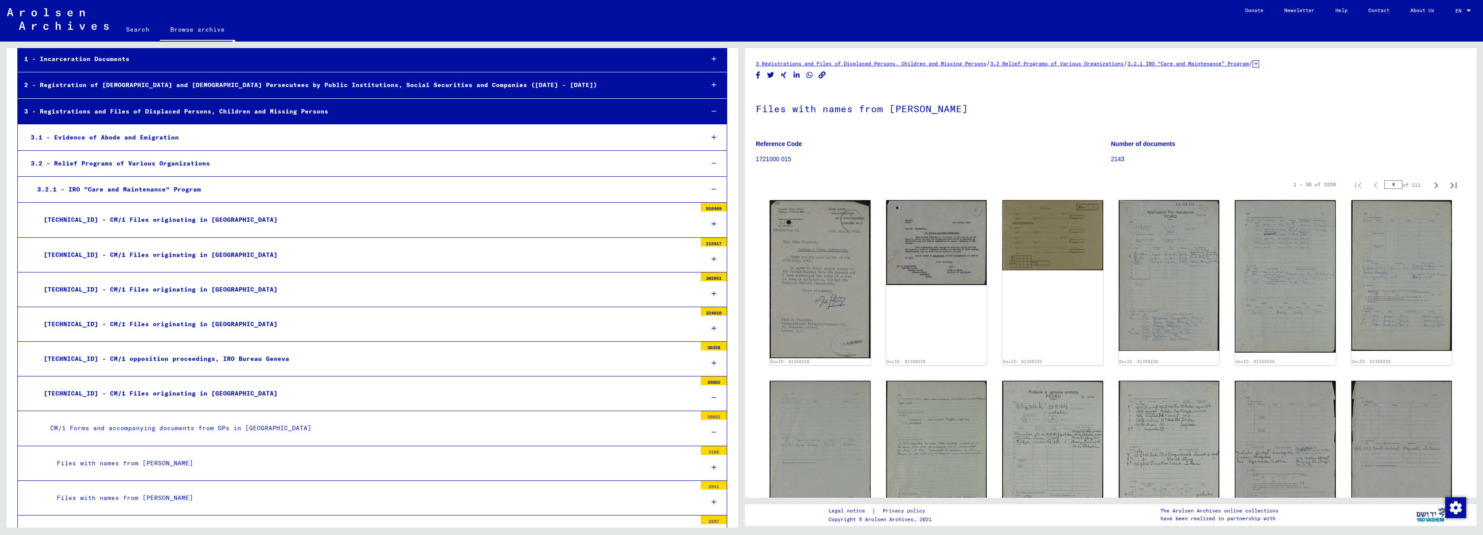
click at [132, 393] on div "[TECHNICAL_ID] - CM/1 Files originating in [GEOGRAPHIC_DATA]" at bounding box center [366, 393] width 659 height 17
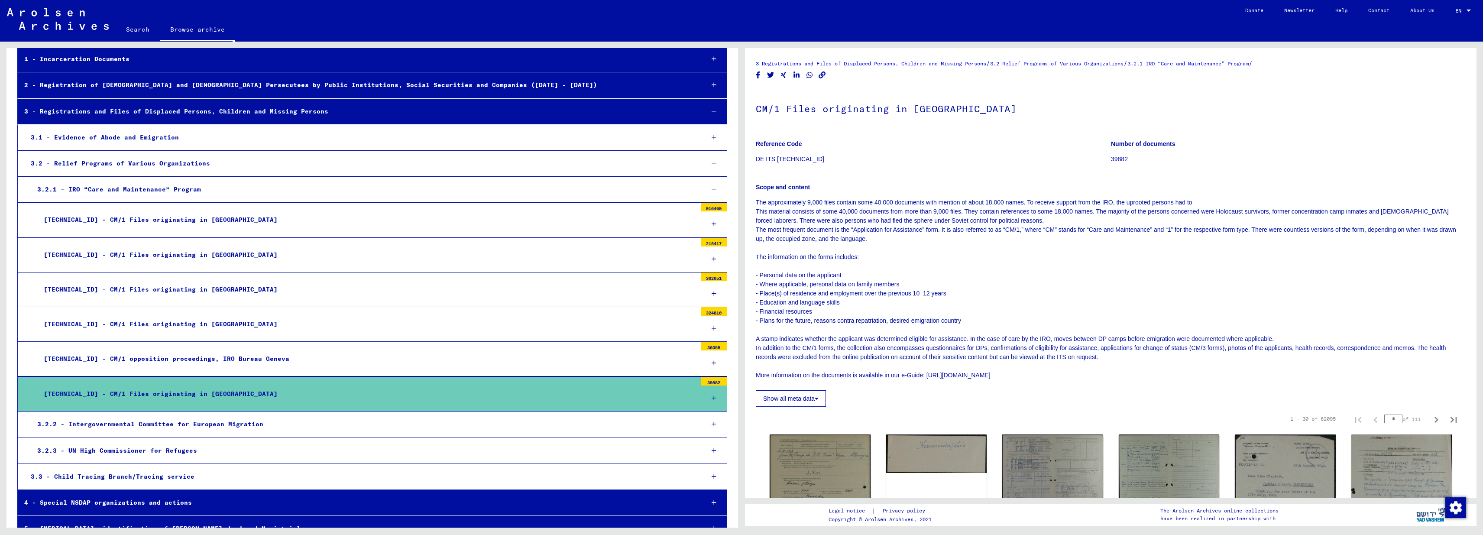
click at [175, 293] on div "[TECHNICAL_ID] - CM/1 Files originating in [GEOGRAPHIC_DATA]" at bounding box center [366, 289] width 659 height 17
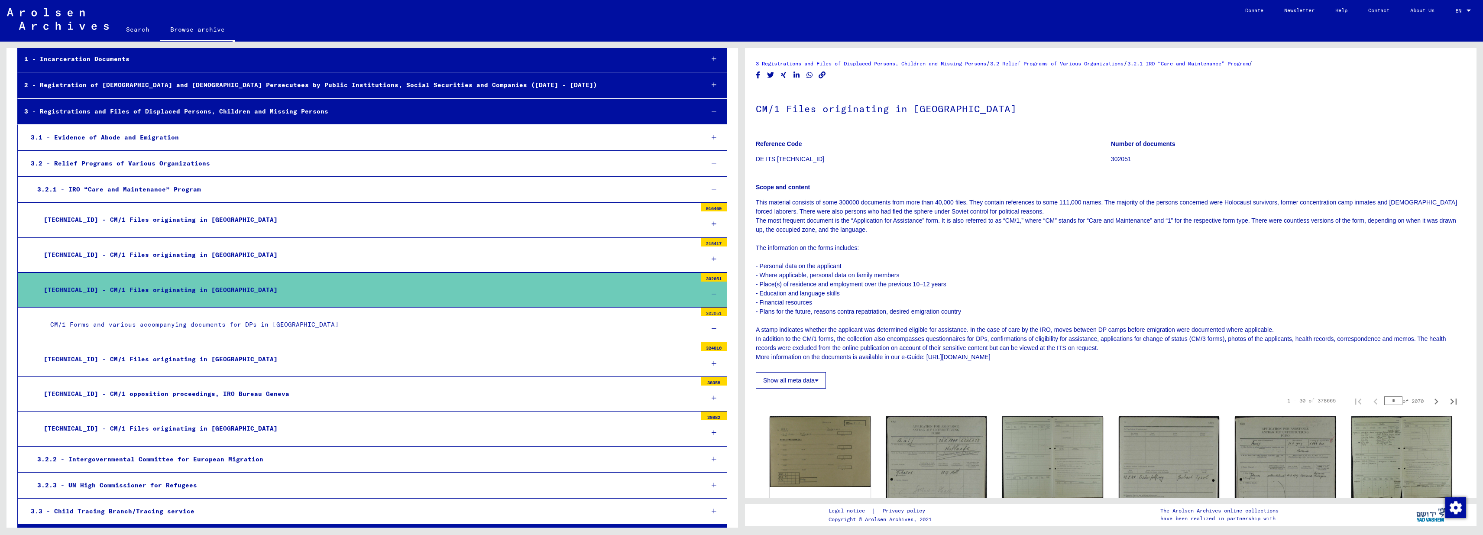
click at [175, 317] on div "CM/1 Forms and various accompanying documents for DPs in [GEOGRAPHIC_DATA]" at bounding box center [370, 324] width 653 height 17
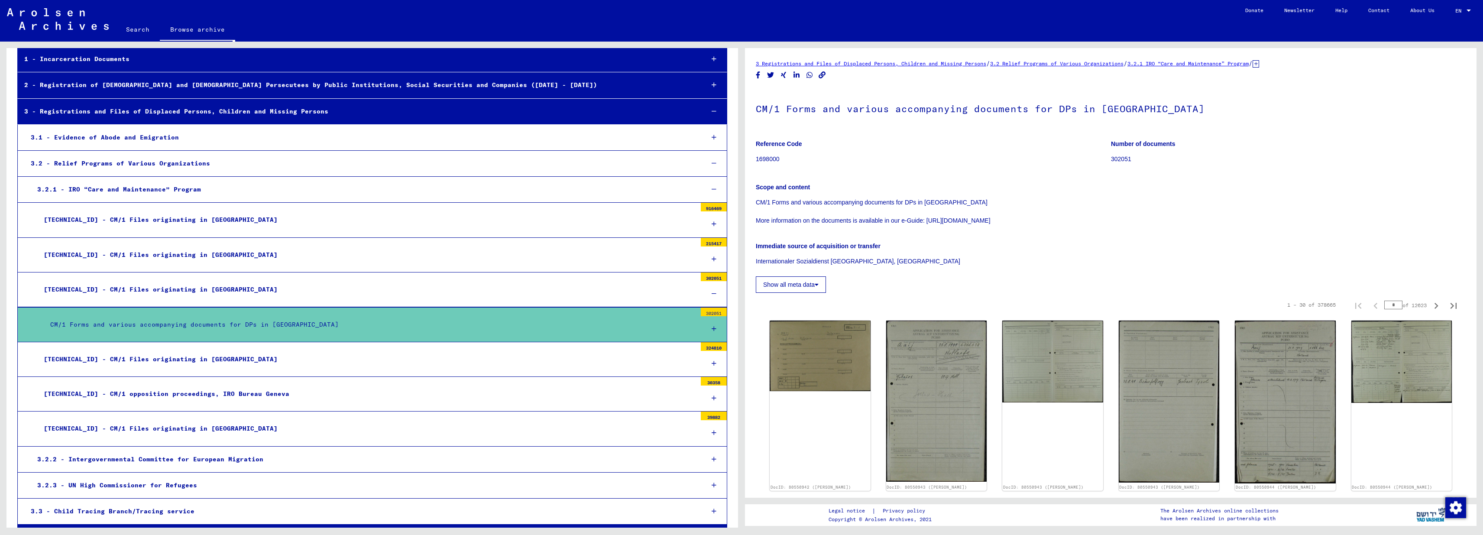
click at [184, 323] on div "CM/1 Forms and various accompanying documents for DPs in [GEOGRAPHIC_DATA]" at bounding box center [370, 324] width 653 height 17
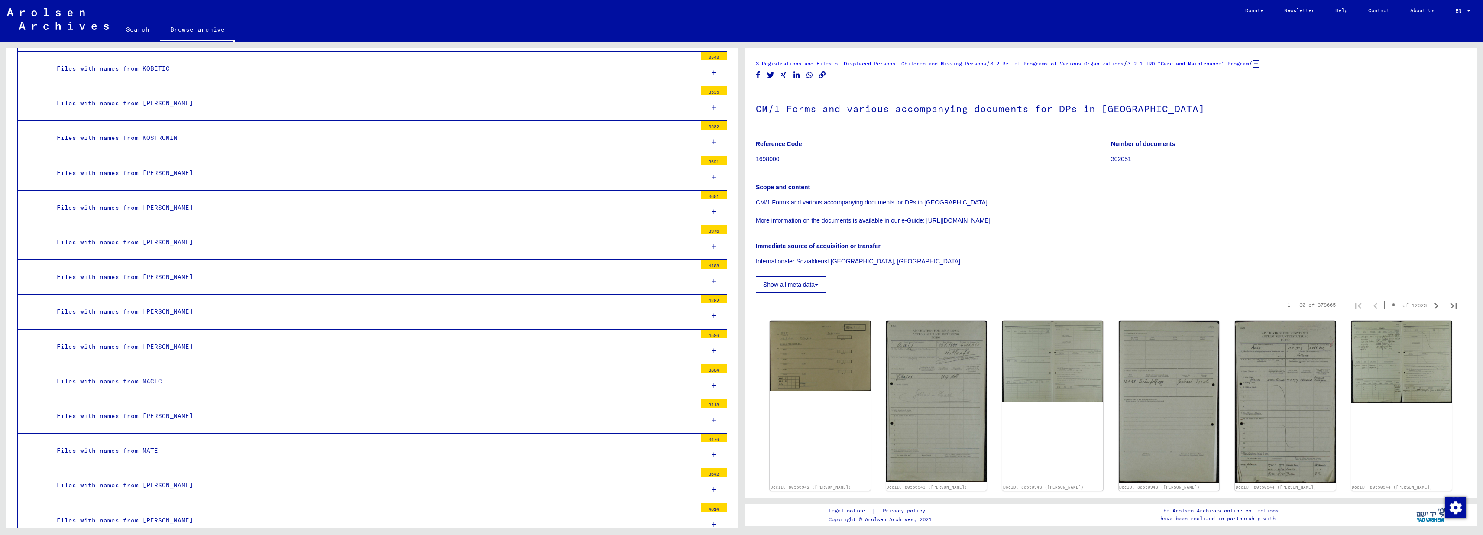
scroll to position [1682, 0]
click at [155, 376] on div "Files with names from [PERSON_NAME]" at bounding box center [373, 382] width 646 height 17
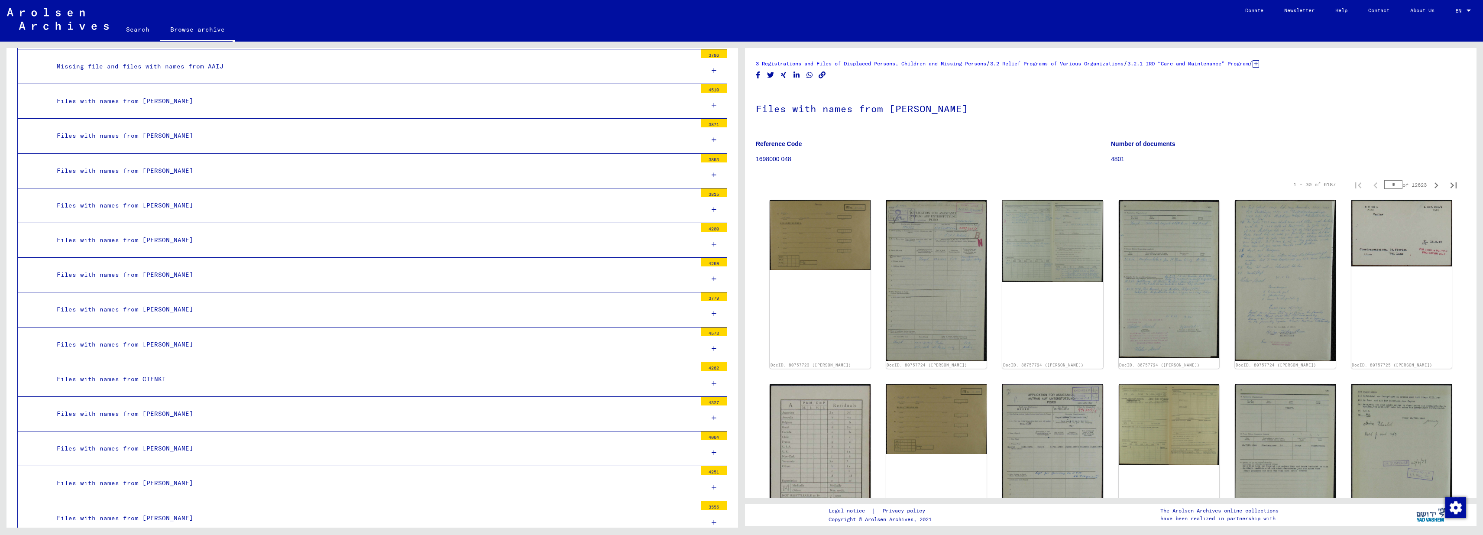
scroll to position [69, 0]
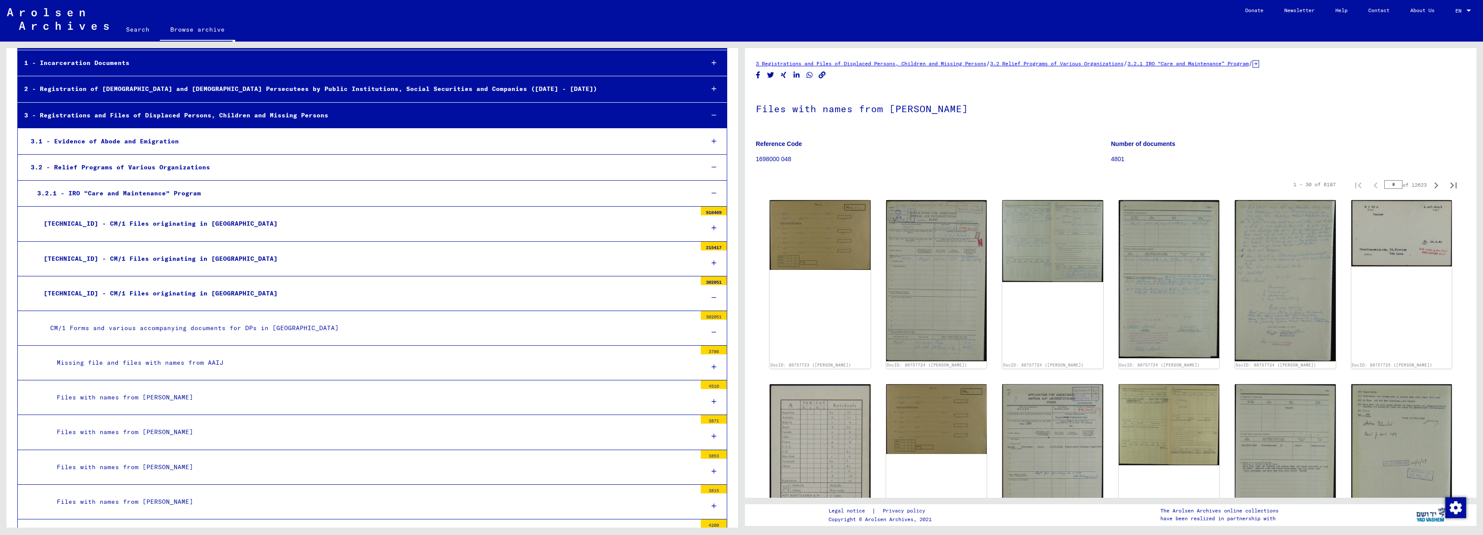
click at [150, 334] on div "CM/1 Forms and various accompanying documents for DPs in [GEOGRAPHIC_DATA]" at bounding box center [370, 328] width 653 height 17
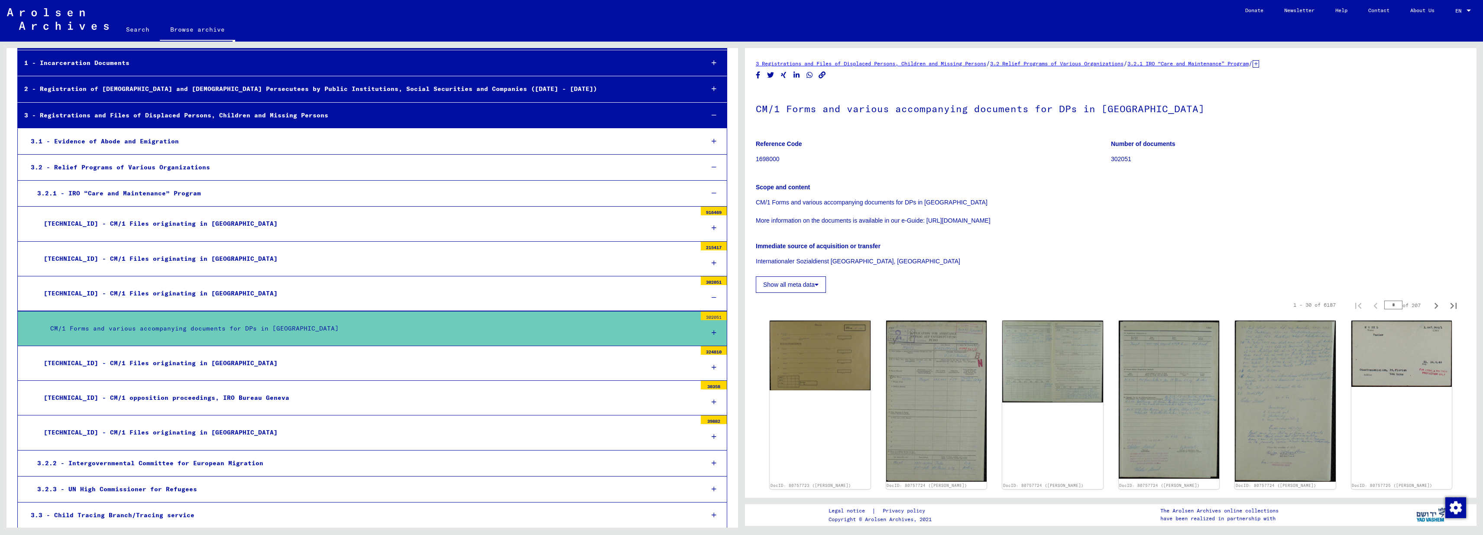
click at [154, 328] on div "CM/1 Forms and various accompanying documents for DPs in [GEOGRAPHIC_DATA]" at bounding box center [370, 328] width 653 height 17
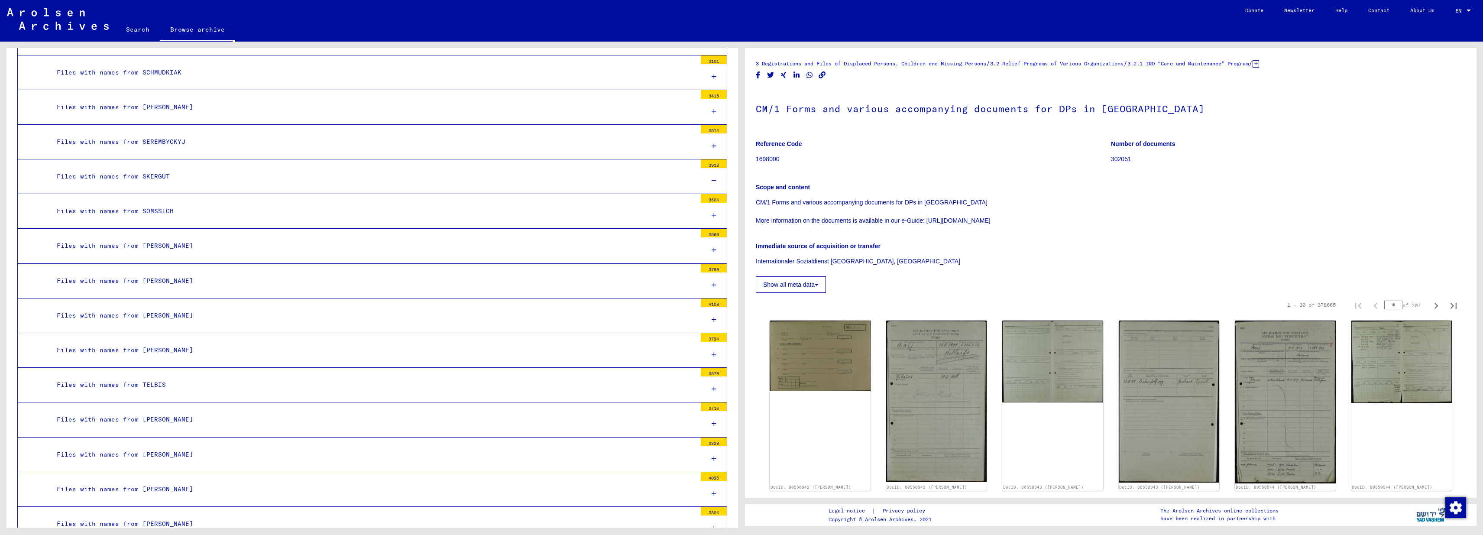
scroll to position [2363, 0]
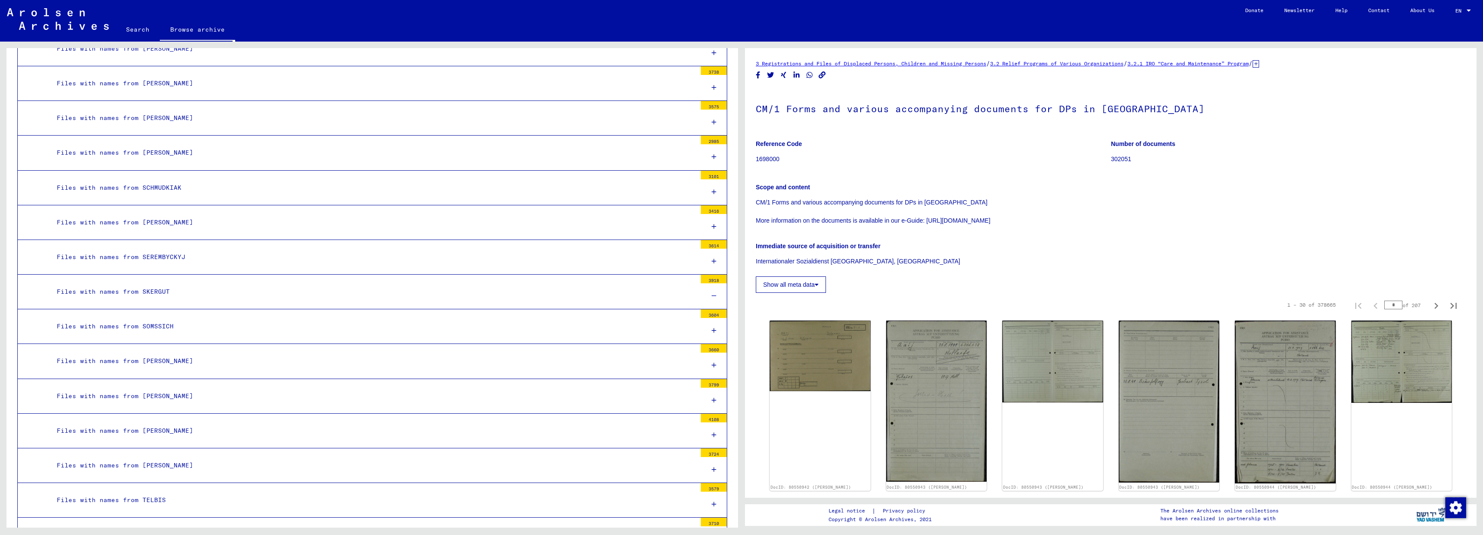
click at [158, 286] on div "Files with names from SKERGUT" at bounding box center [373, 291] width 646 height 17
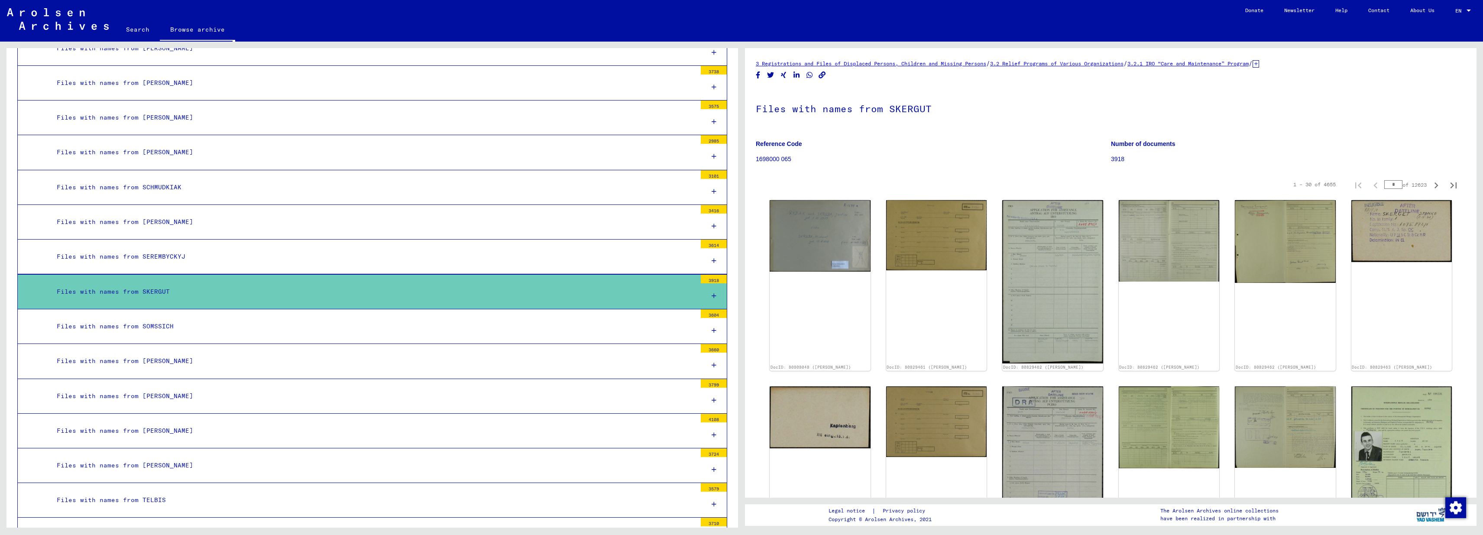
click at [151, 285] on div "Files with names from SKERGUT" at bounding box center [373, 291] width 646 height 17
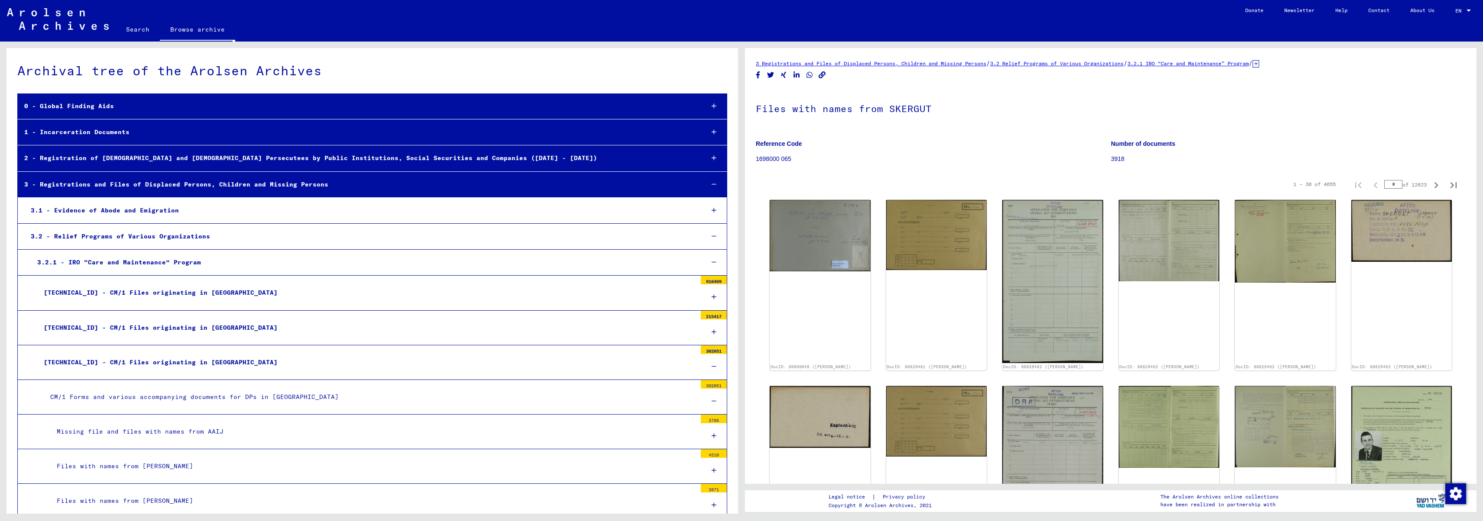
click at [78, 214] on div "3.1 - Evidence of Abode and Emigration" at bounding box center [360, 210] width 673 height 17
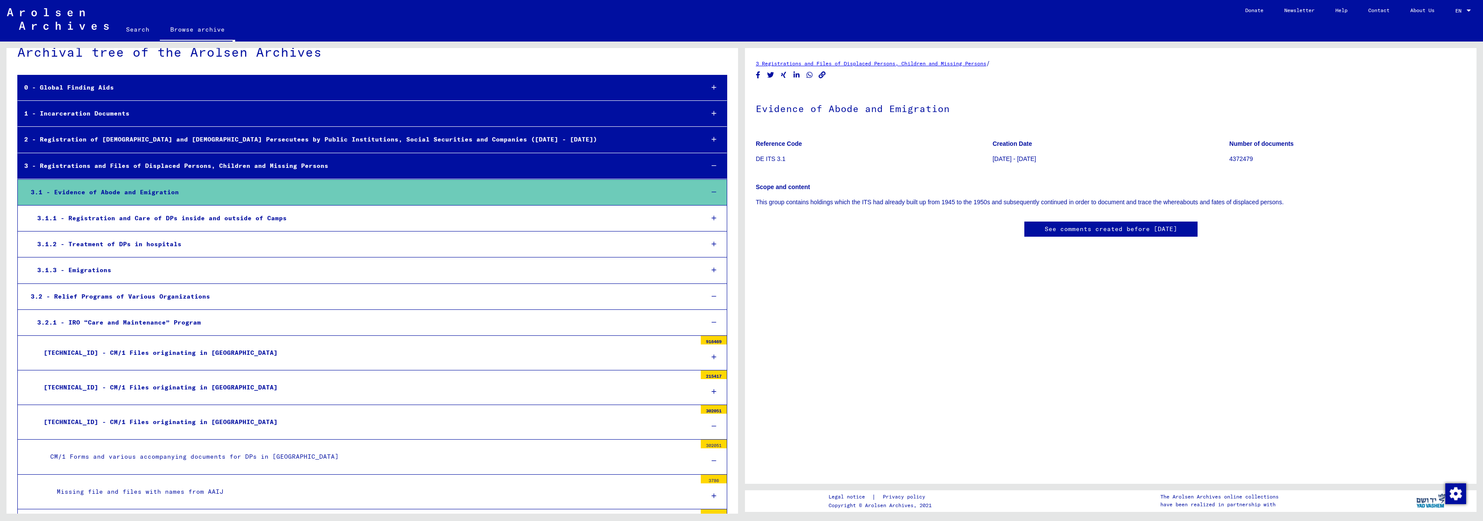
scroll to position [112, 0]
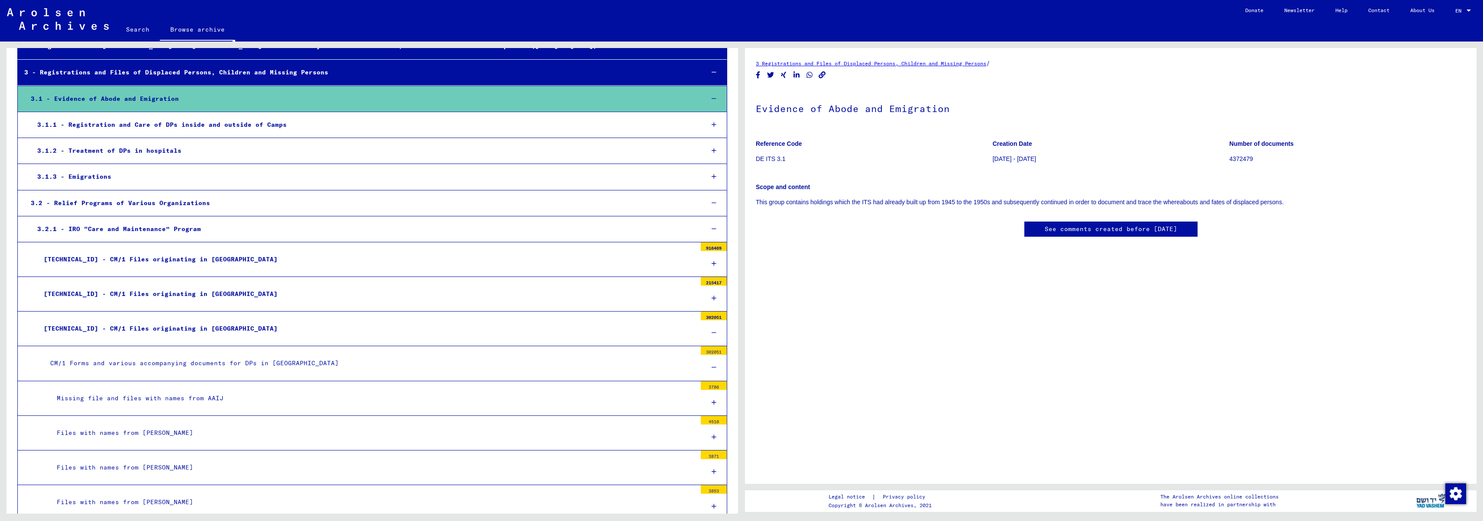
click at [153, 398] on div "Missing file and files with names from AAIJ" at bounding box center [373, 398] width 646 height 17
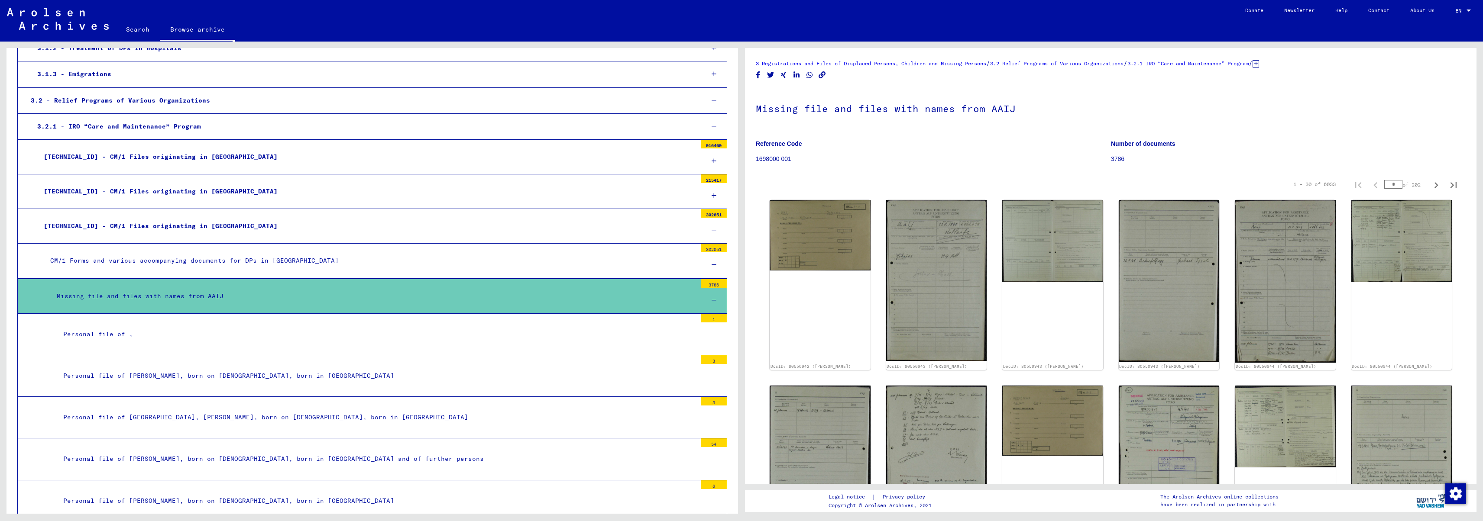
scroll to position [291, 0]
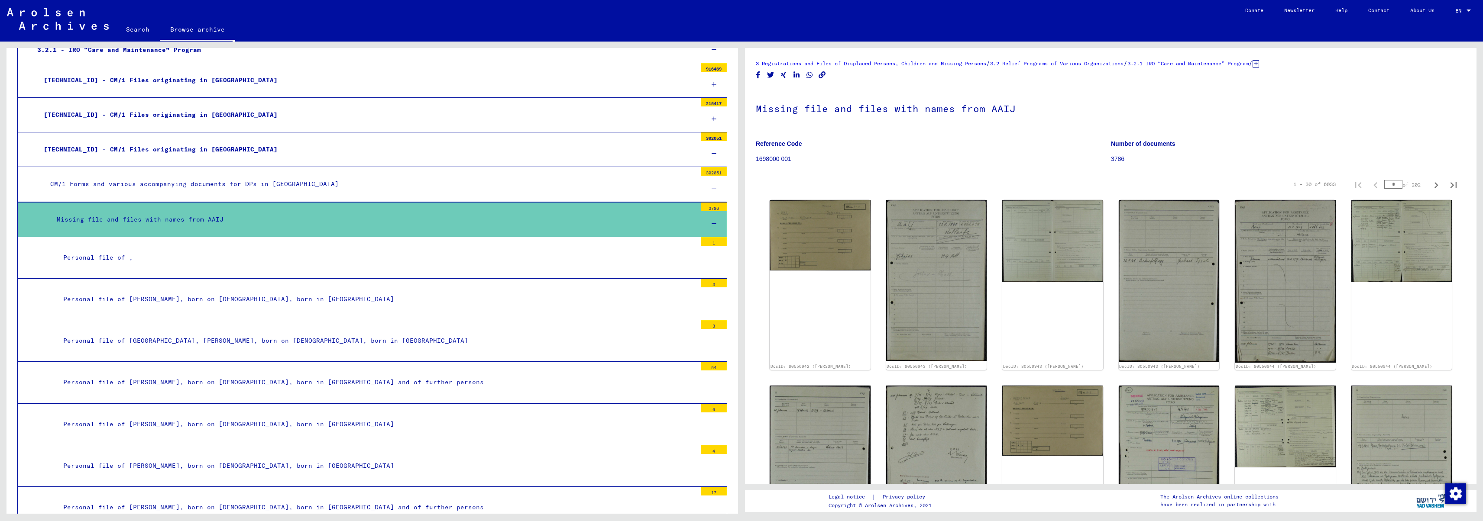
click at [164, 258] on div "Personal file of ," at bounding box center [377, 257] width 640 height 17
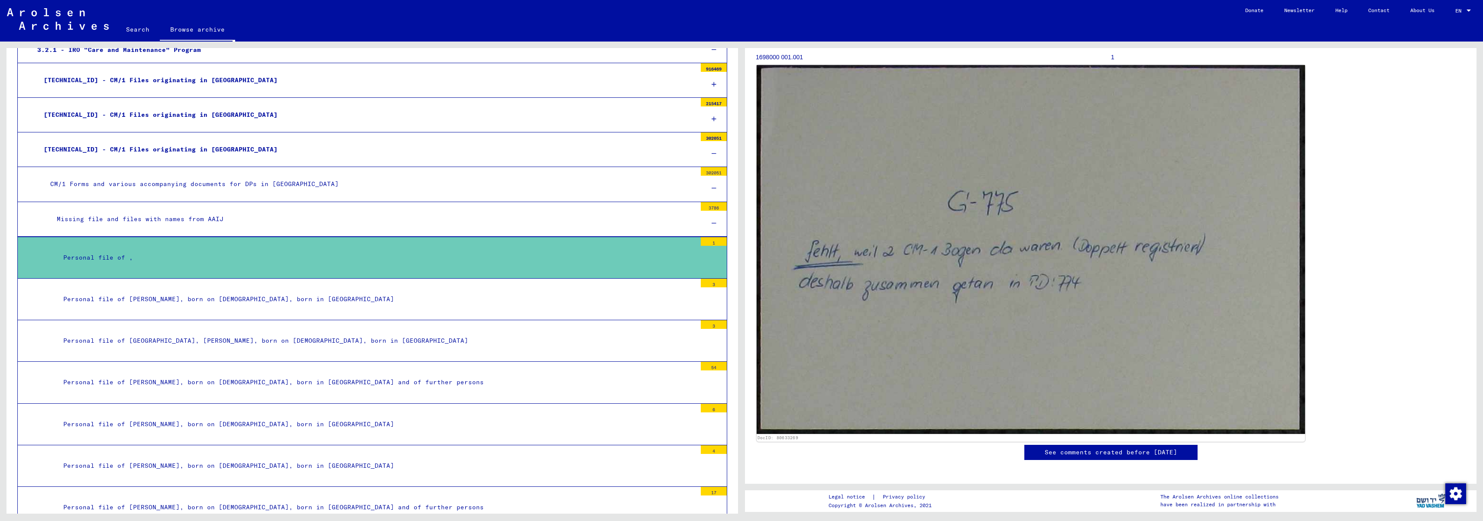
scroll to position [32, 0]
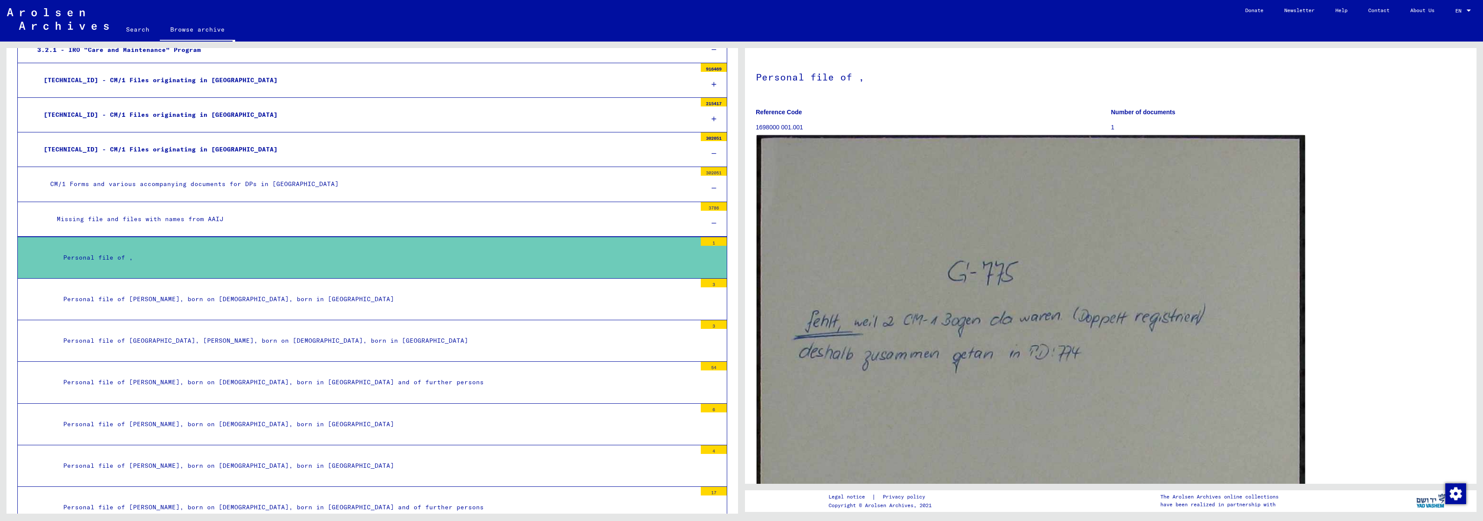
click at [1226, 311] on img at bounding box center [1031, 319] width 548 height 369
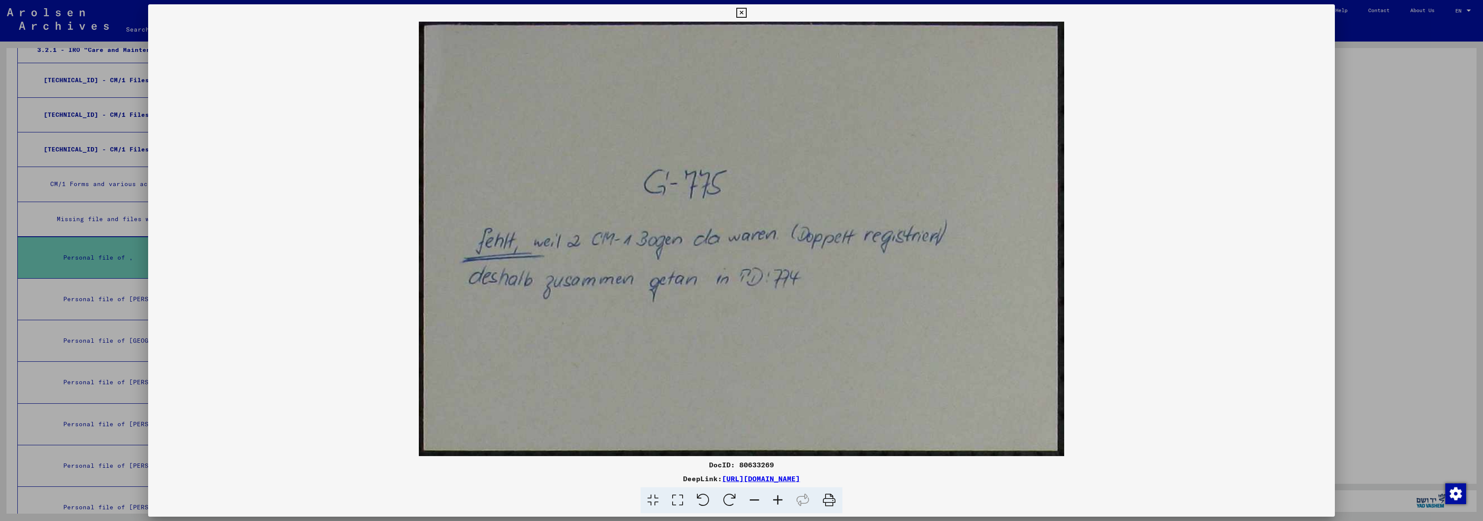
click at [333, 271] on img at bounding box center [741, 239] width 1186 height 435
click at [65, 265] on div at bounding box center [741, 260] width 1483 height 521
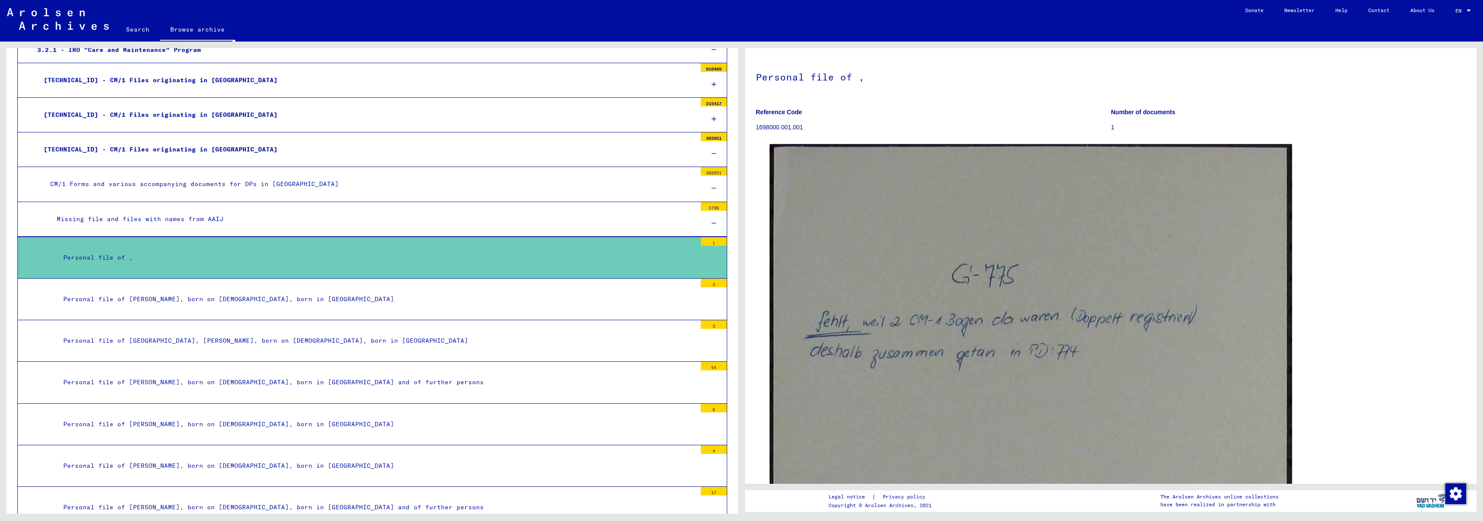
click at [414, 374] on div "Personal file of [PERSON_NAME], born on [DEMOGRAPHIC_DATA], born in [GEOGRAPHIC…" at bounding box center [377, 382] width 640 height 17
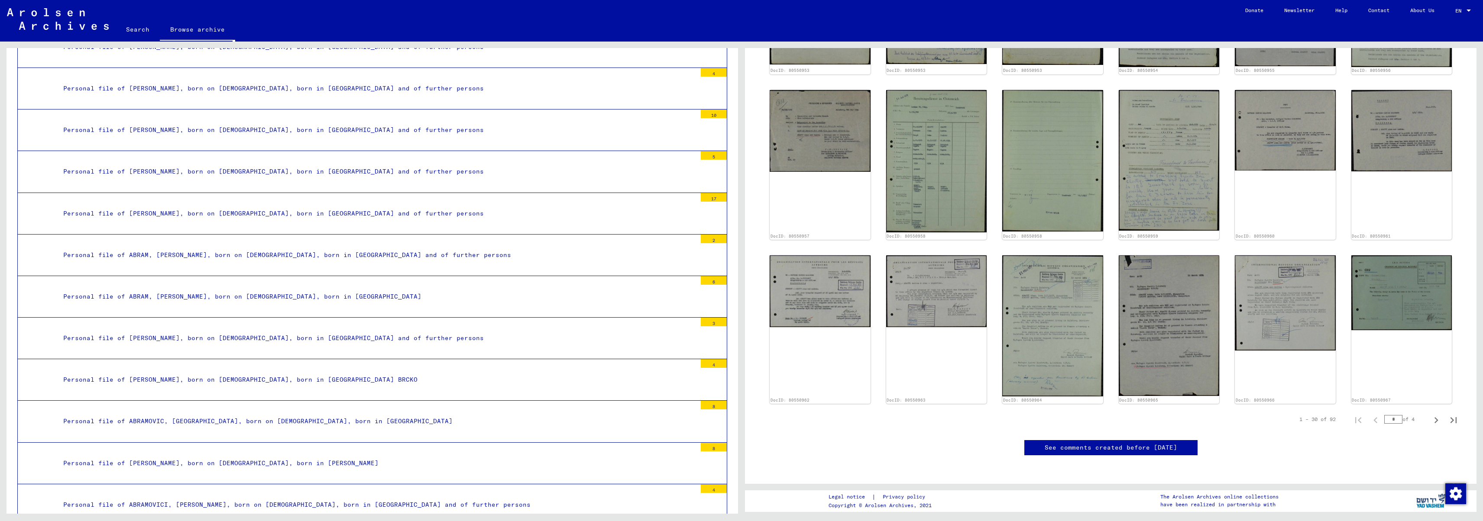
scroll to position [1567, 0]
